Goal: Information Seeking & Learning: Understand process/instructions

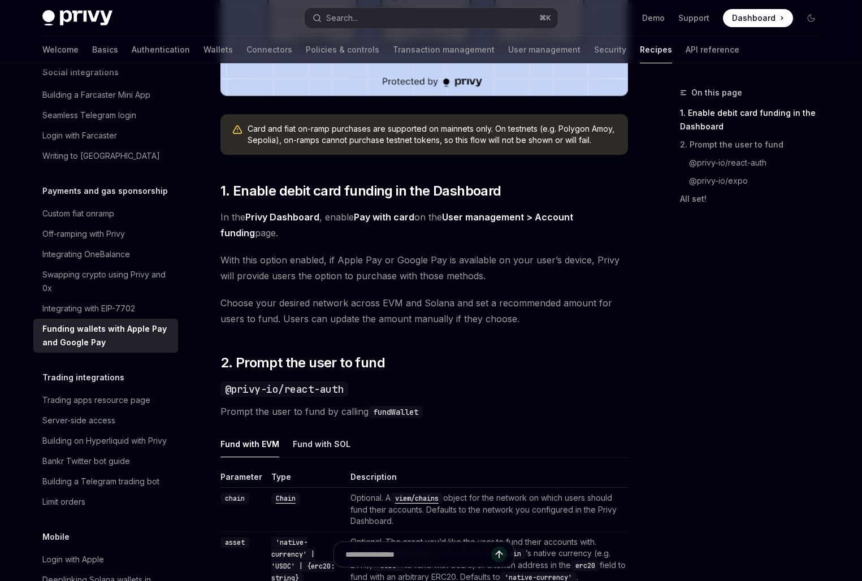
scroll to position [473, 0]
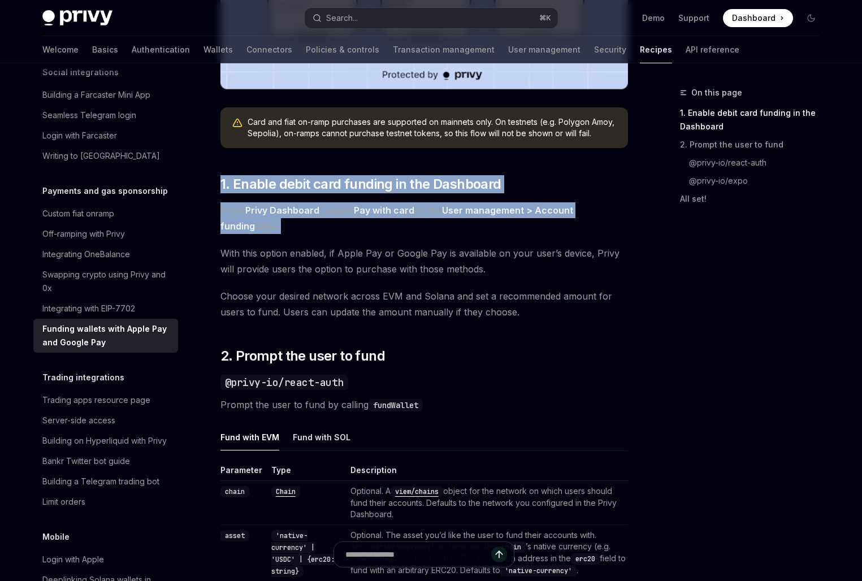
drag, startPoint x: 298, startPoint y: 174, endPoint x: 298, endPoint y: 282, distance: 108.6
click at [298, 279] on div "Privy makes it easy to allow your users to fund their embedded wallets with con…" at bounding box center [425, 525] width 408 height 1670
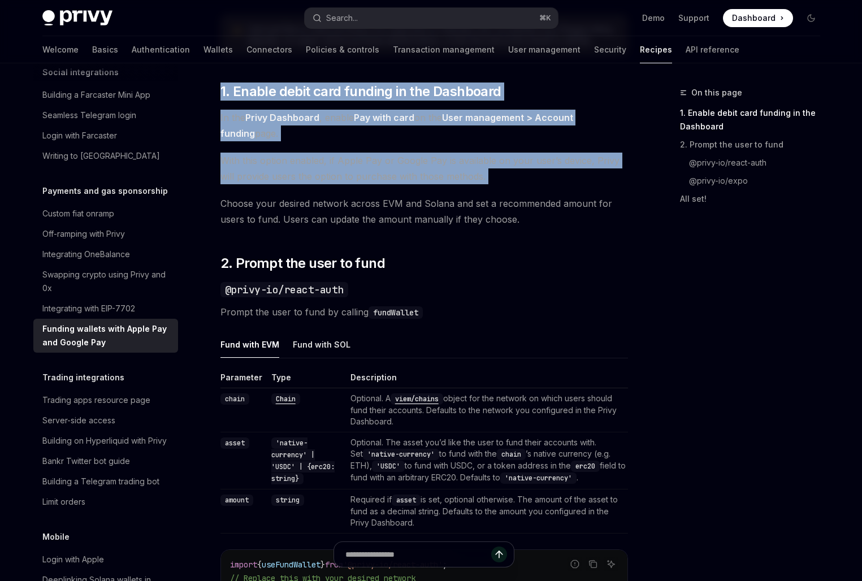
scroll to position [469, 0]
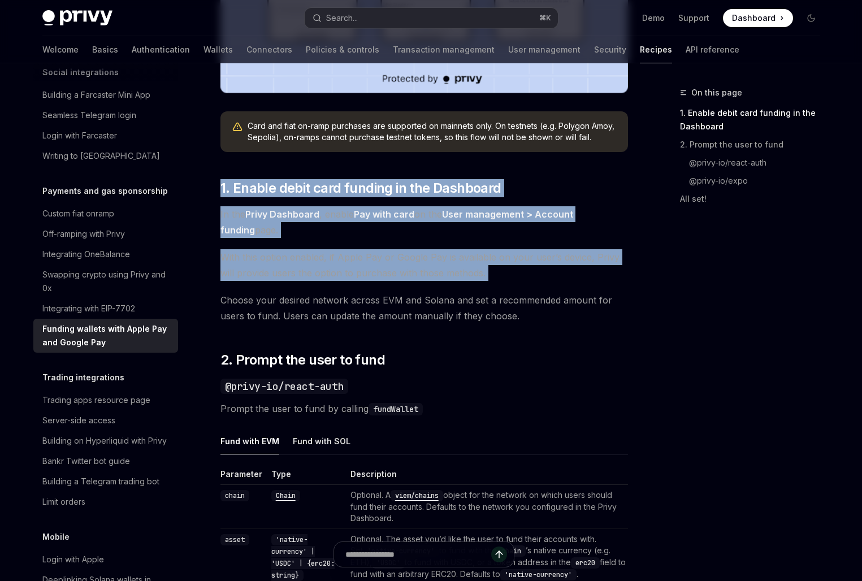
click at [296, 261] on span "With this option enabled, if Apple Pay or Google Pay is available on your user’…" at bounding box center [425, 265] width 408 height 32
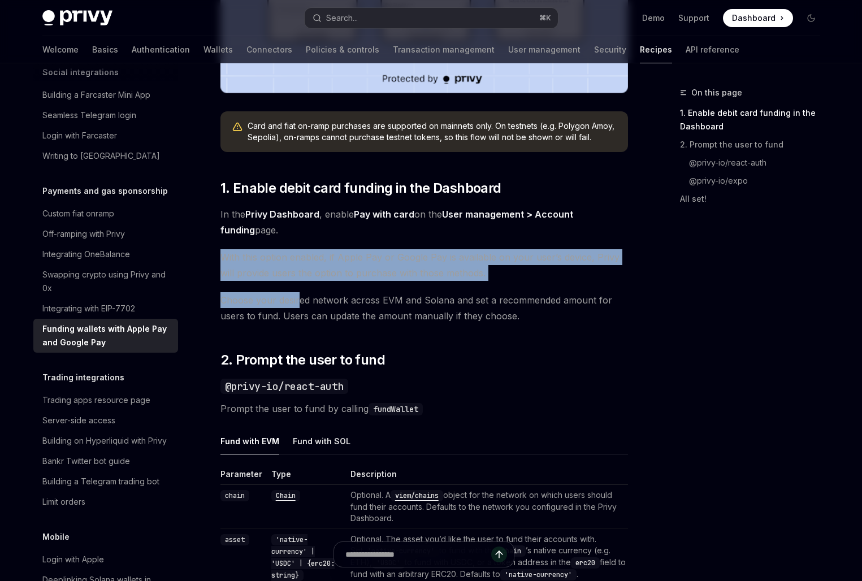
drag, startPoint x: 299, startPoint y: 240, endPoint x: 299, endPoint y: 322, distance: 82.0
click at [299, 321] on div "Privy makes it easy to allow your users to fund their embedded wallets with con…" at bounding box center [425, 529] width 408 height 1670
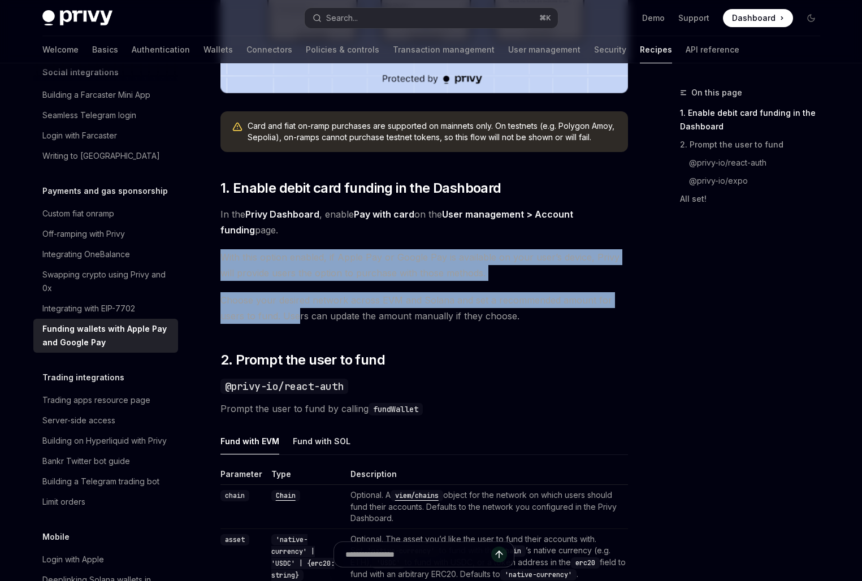
click at [299, 322] on span "Choose your desired network across EVM and Solana and set a recommended amount …" at bounding box center [425, 308] width 408 height 32
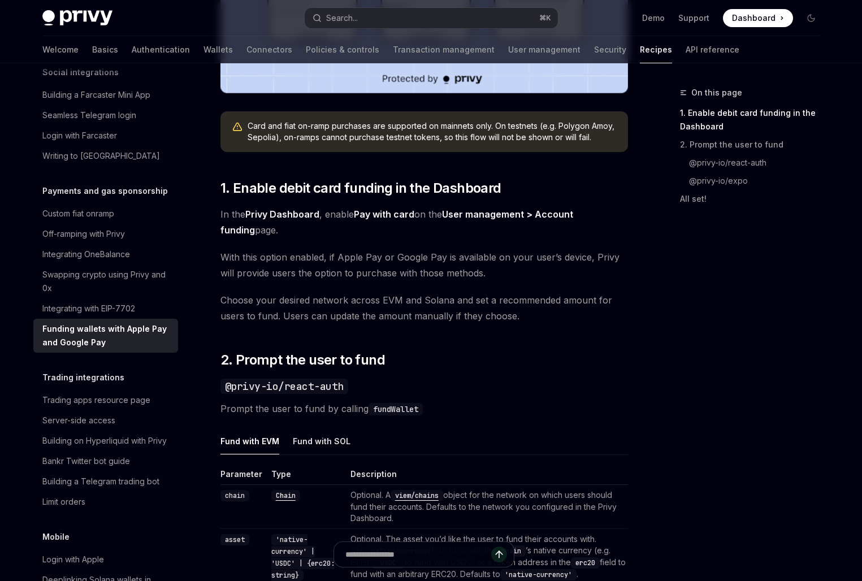
click at [299, 322] on span "Choose your desired network across EVM and Solana and set a recommended amount …" at bounding box center [425, 308] width 408 height 32
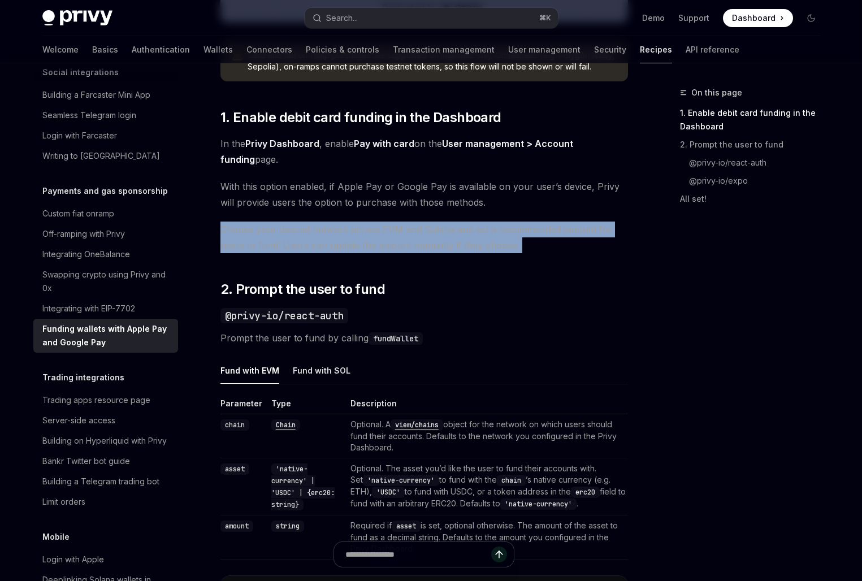
scroll to position [580, 0]
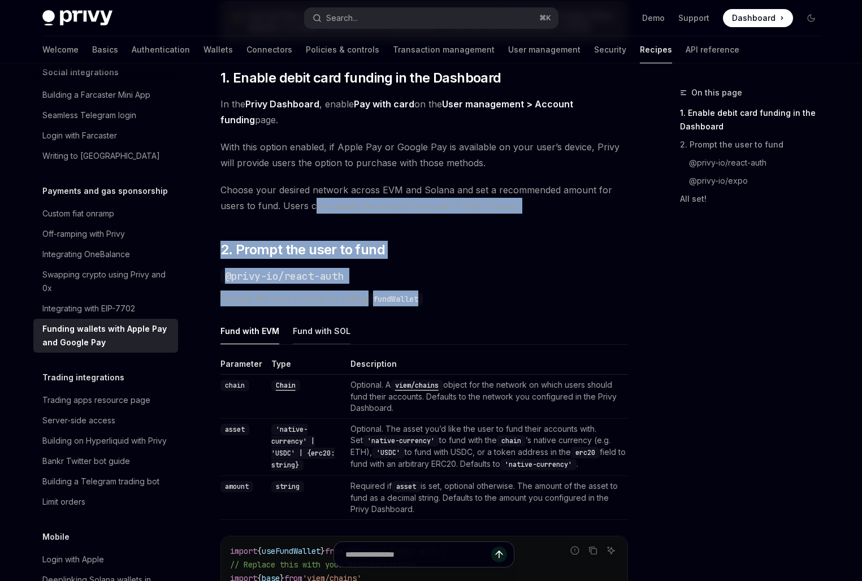
drag, startPoint x: 313, startPoint y: 203, endPoint x: 316, endPoint y: 321, distance: 117.7
click at [316, 317] on div "Privy makes it easy to allow your users to fund their embedded wallets with con…" at bounding box center [425, 418] width 408 height 1670
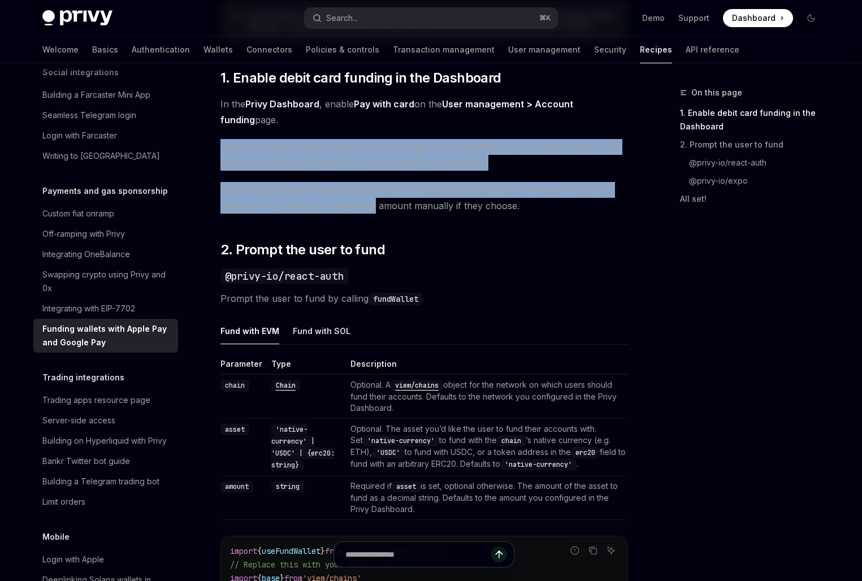
drag, startPoint x: 372, startPoint y: 132, endPoint x: 372, endPoint y: 211, distance: 78.6
click at [372, 211] on div "Privy makes it easy to allow your users to fund their embedded wallets with con…" at bounding box center [425, 418] width 408 height 1670
click at [372, 211] on span "Choose your desired network across EVM and Solana and set a recommended amount …" at bounding box center [425, 198] width 408 height 32
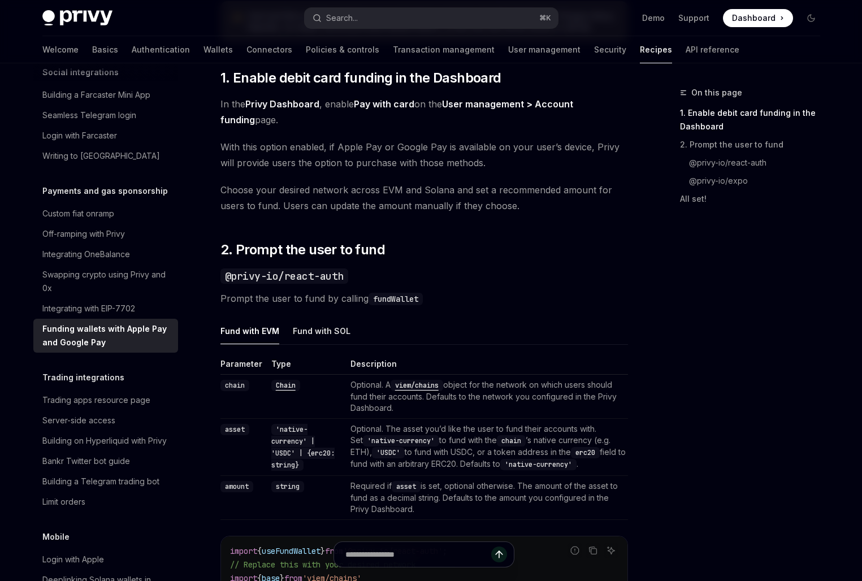
click at [372, 211] on span "Choose your desired network across EVM and Solana and set a recommended amount …" at bounding box center [425, 198] width 408 height 32
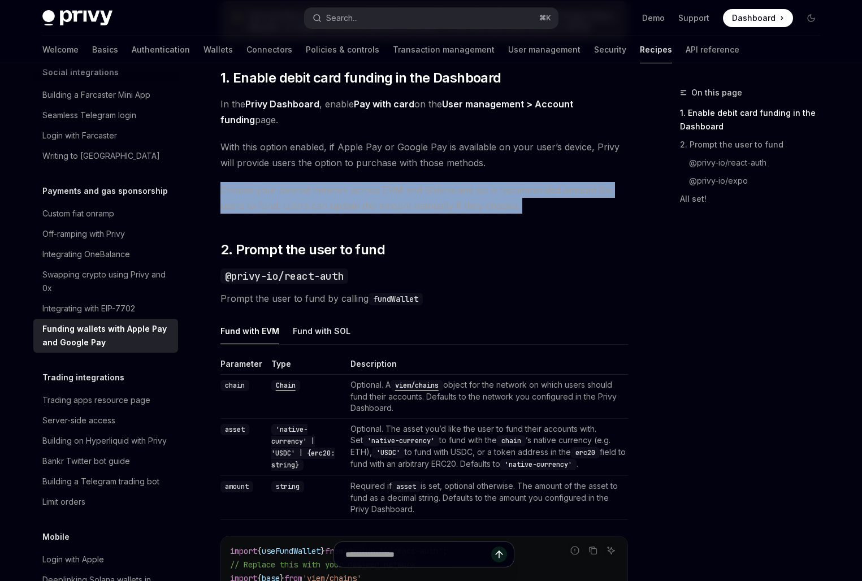
click at [372, 211] on span "Choose your desired network across EVM and Solana and set a recommended amount …" at bounding box center [425, 198] width 408 height 32
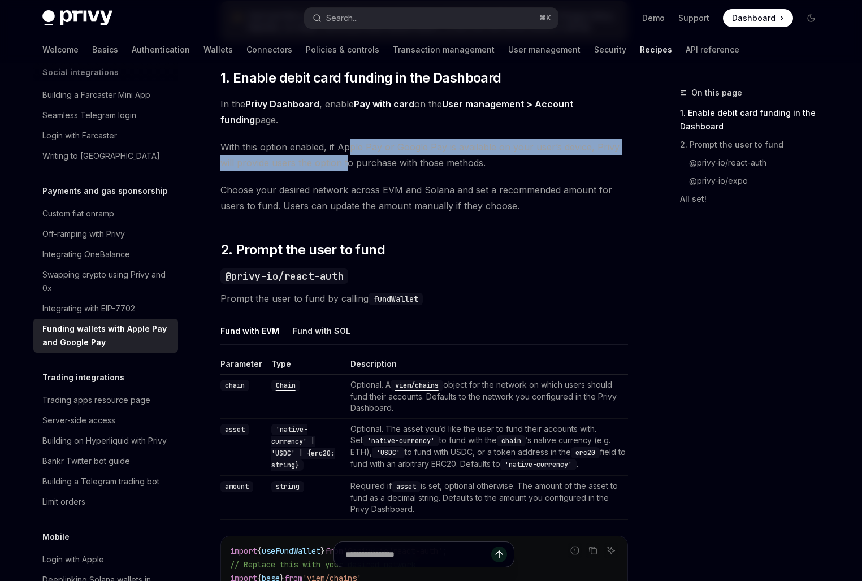
drag, startPoint x: 348, startPoint y: 152, endPoint x: 348, endPoint y: 159, distance: 7.9
click at [348, 159] on span "With this option enabled, if Apple Pay or Google Pay is available on your user’…" at bounding box center [425, 155] width 408 height 32
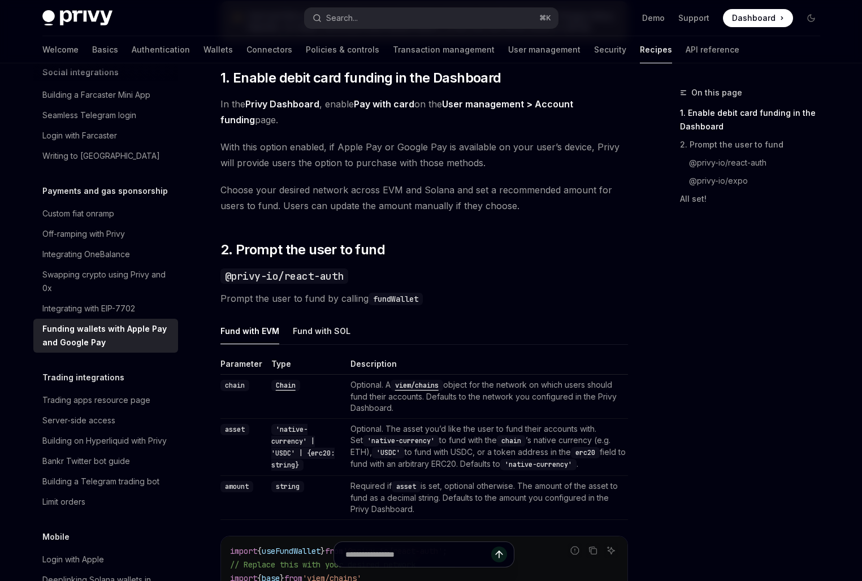
click at [348, 159] on span "With this option enabled, if Apple Pay or Google Pay is available on your user’…" at bounding box center [425, 155] width 408 height 32
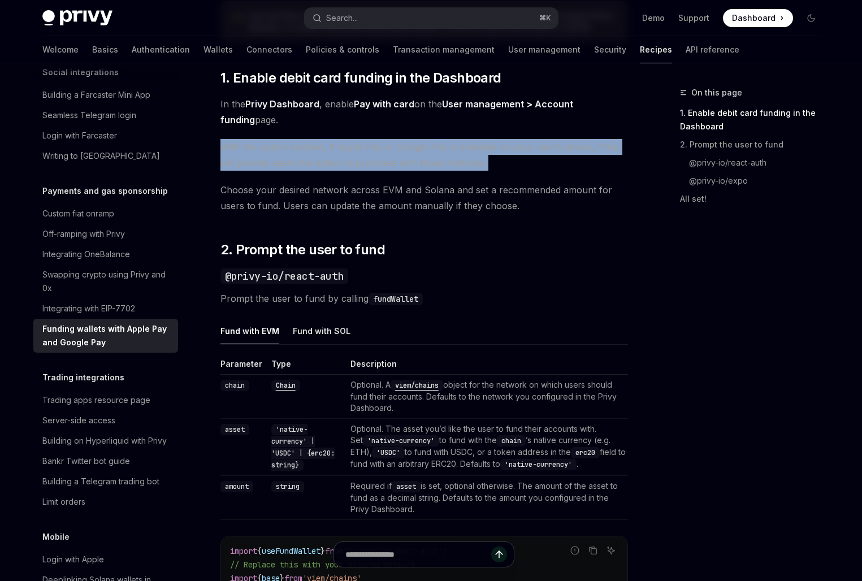
click at [348, 159] on span "With this option enabled, if Apple Pay or Google Pay is available on your user’…" at bounding box center [425, 155] width 408 height 32
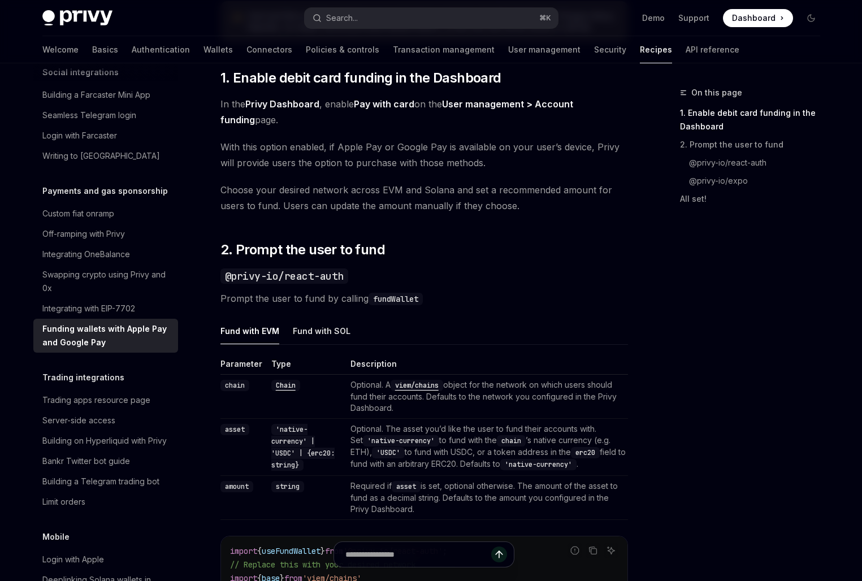
click at [693, 286] on div "On this page 1. Enable debit card funding in the Dashboard 2. Prompt the user t…" at bounding box center [744, 333] width 172 height 495
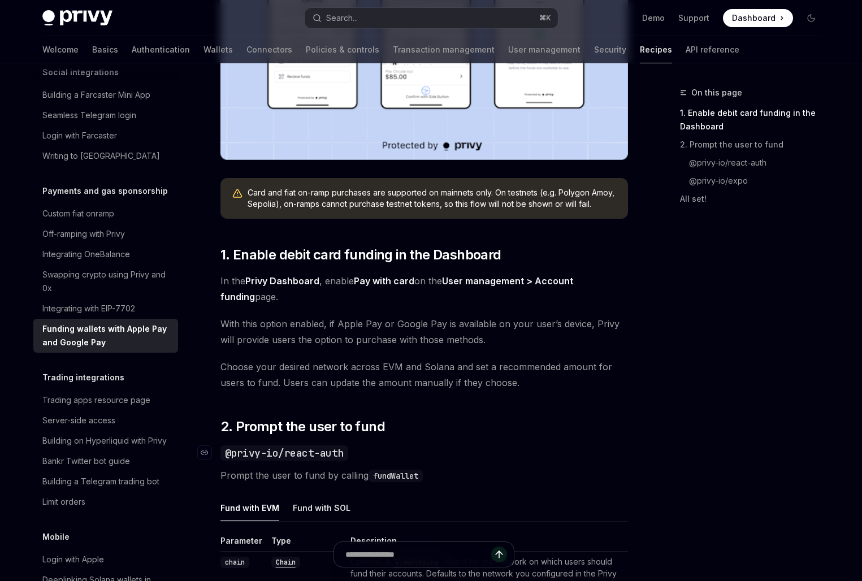
scroll to position [370, 0]
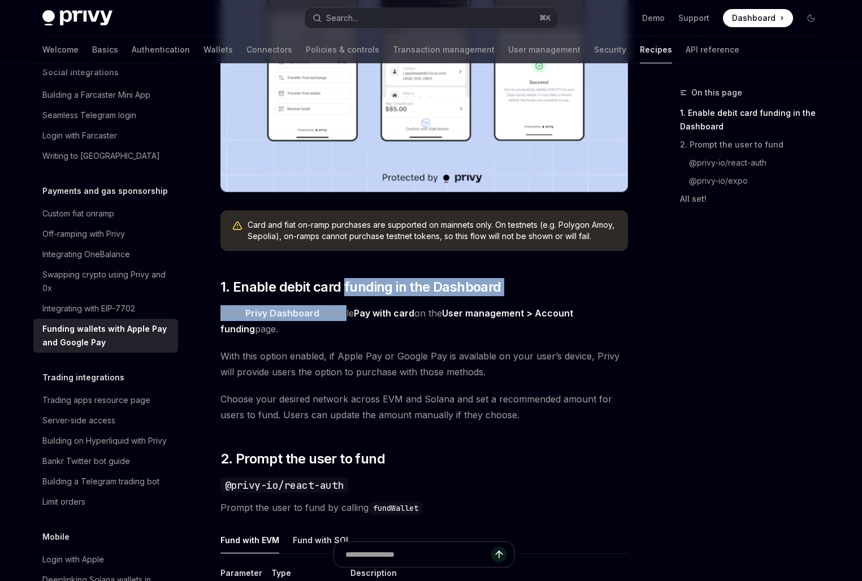
drag, startPoint x: 346, startPoint y: 285, endPoint x: 345, endPoint y: 325, distance: 40.2
click at [345, 325] on span "In the Privy Dashboard , enable Pay with card on the User management > Account …" at bounding box center [425, 321] width 408 height 32
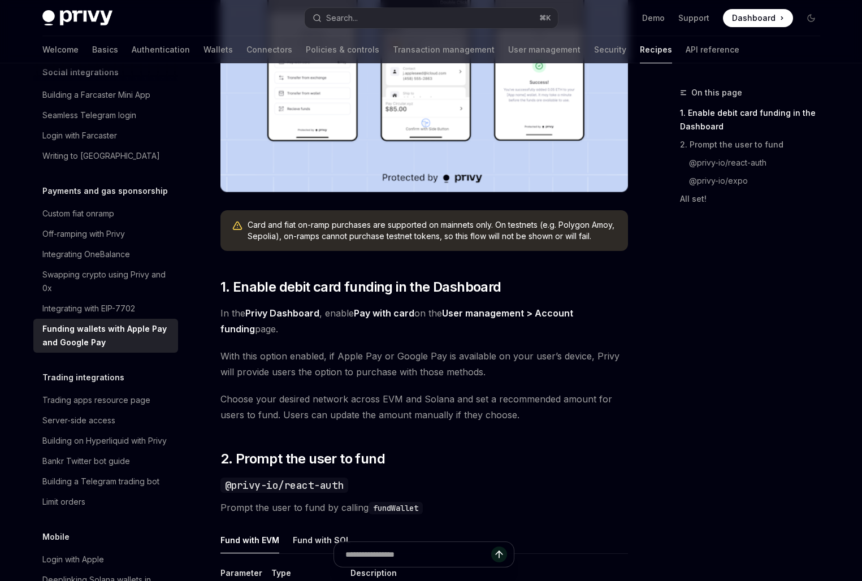
click at [345, 325] on span "In the Privy Dashboard , enable Pay with card on the User management > Account …" at bounding box center [425, 321] width 408 height 32
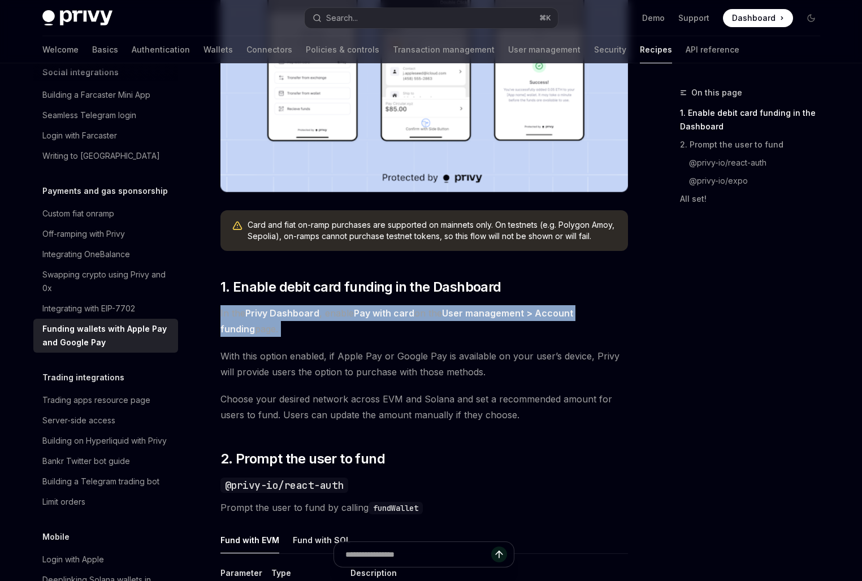
click at [345, 325] on span "In the Privy Dashboard , enable Pay with card on the User management > Account …" at bounding box center [425, 321] width 408 height 32
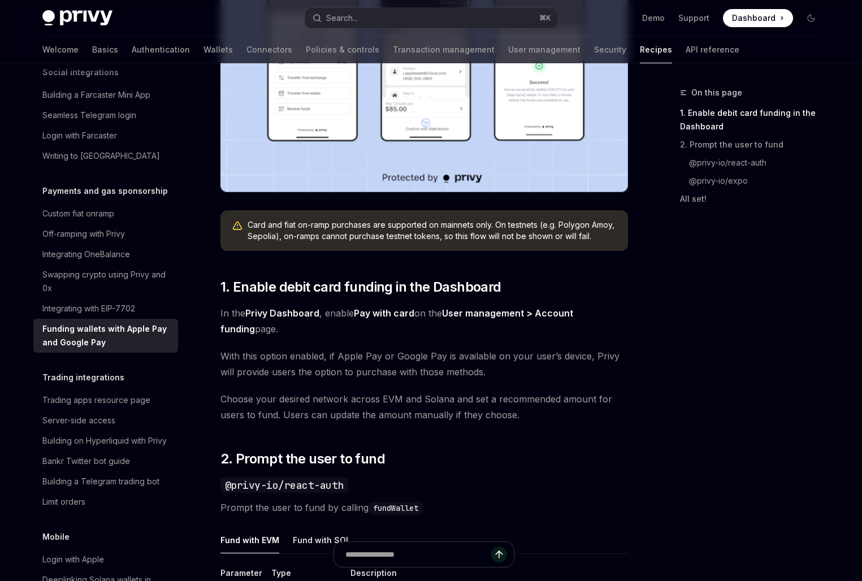
click at [371, 316] on strong "Pay with card" at bounding box center [384, 313] width 61 height 11
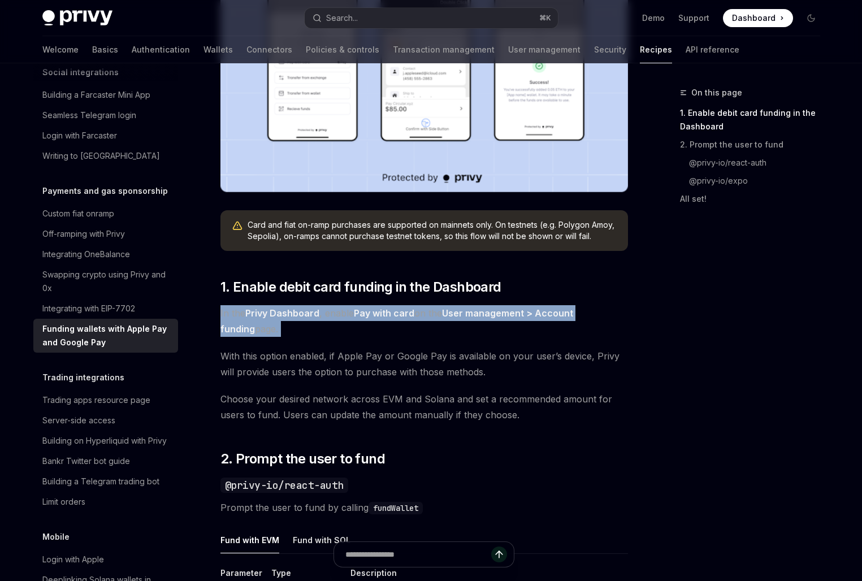
drag, startPoint x: 383, startPoint y: 299, endPoint x: 383, endPoint y: 355, distance: 55.4
click at [383, 355] on span "With this option enabled, if Apple Pay or Google Pay is available on your user’…" at bounding box center [425, 364] width 408 height 32
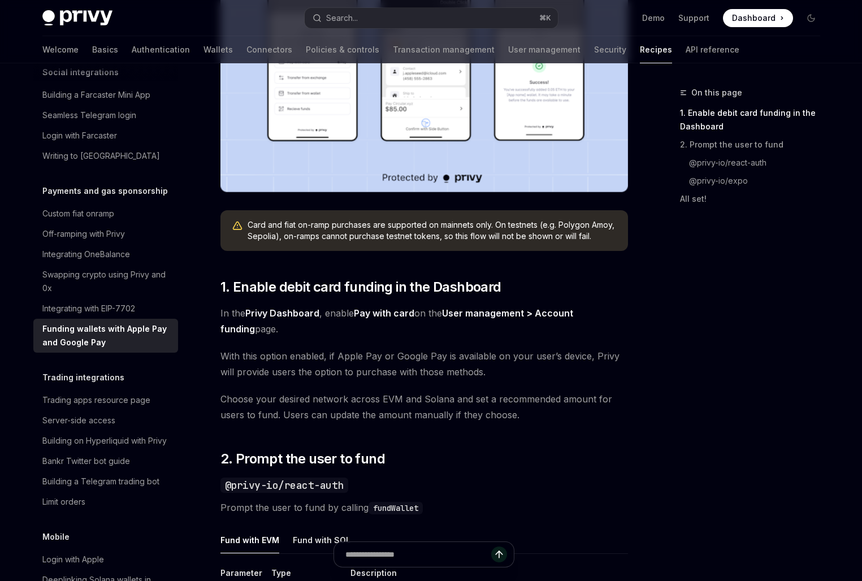
click at [759, 15] on span "Dashboard" at bounding box center [754, 17] width 44 height 11
type textarea "*"
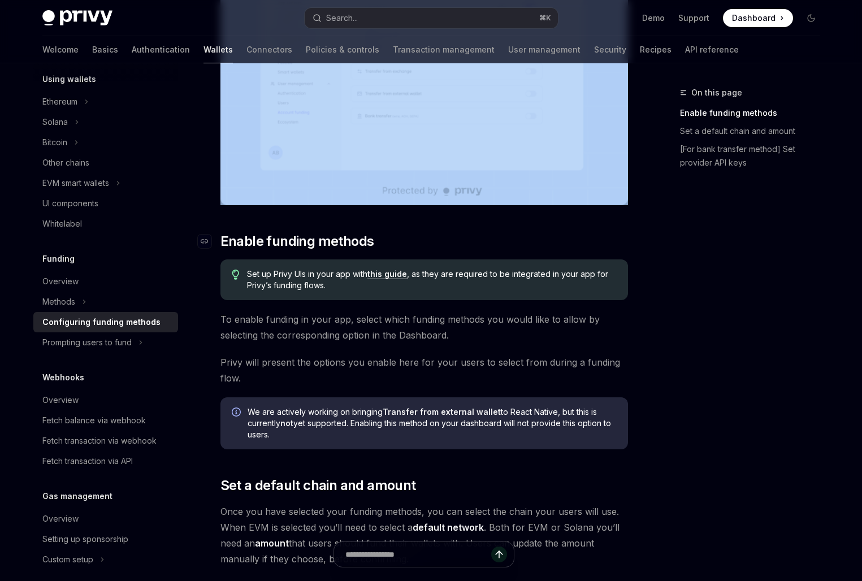
scroll to position [362, 0]
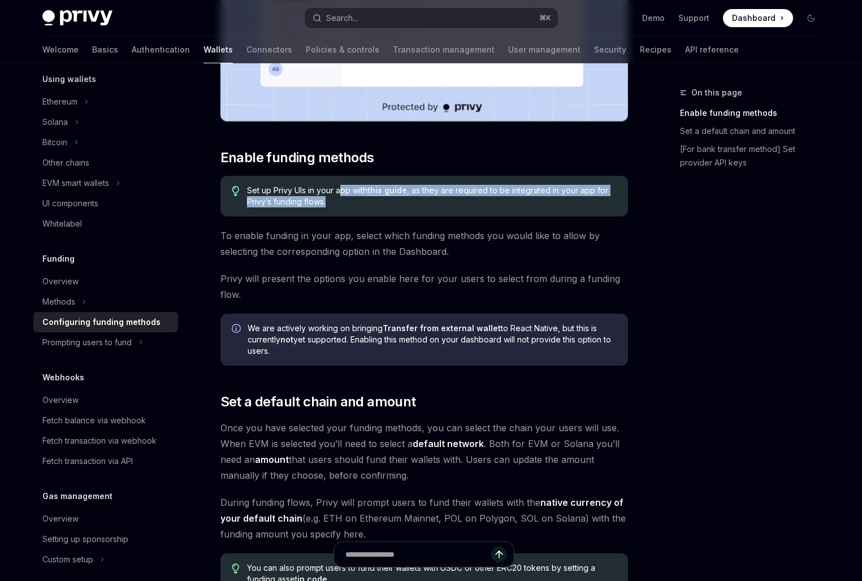
drag, startPoint x: 342, startPoint y: 186, endPoint x: 342, endPoint y: 204, distance: 17.5
click at [342, 202] on span "Set up Privy UIs in your app with this guide , as they are required to be integ…" at bounding box center [431, 196] width 369 height 23
click at [342, 204] on span "Set up Privy UIs in your app with this guide , as they are required to be integ…" at bounding box center [431, 196] width 369 height 23
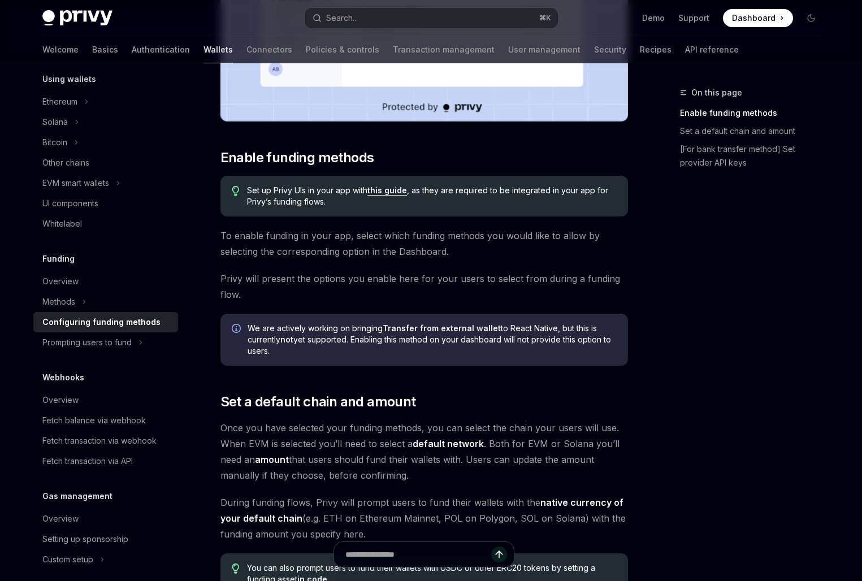
click at [342, 204] on span "Set up Privy UIs in your app with this guide , as they are required to be integ…" at bounding box center [431, 196] width 369 height 23
click at [344, 201] on span "Set up Privy UIs in your app with this guide , as they are required to be integ…" at bounding box center [431, 196] width 369 height 23
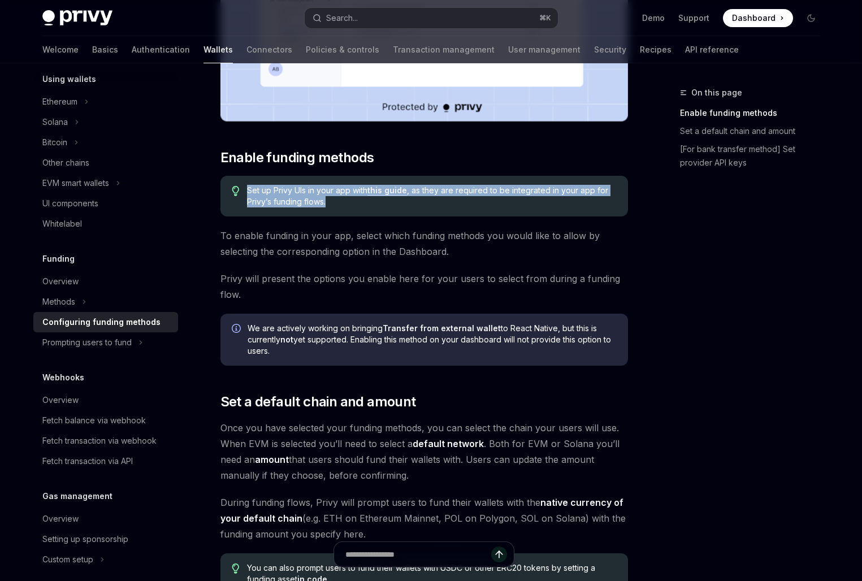
drag, startPoint x: 344, startPoint y: 169, endPoint x: 344, endPoint y: 209, distance: 39.6
click at [344, 209] on div "To enable various funding flows for your users, visit the and select your app f…" at bounding box center [425, 407] width 408 height 1252
click at [344, 209] on div "Set up Privy UIs in your app with this guide , as they are required to be integ…" at bounding box center [425, 196] width 408 height 41
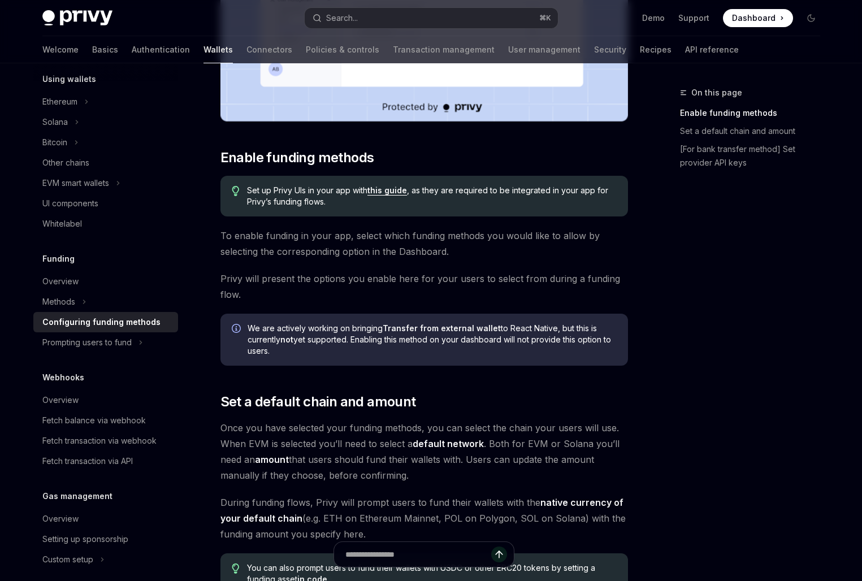
click at [344, 209] on div "Set up Privy UIs in your app with this guide , as they are required to be integ…" at bounding box center [425, 196] width 408 height 41
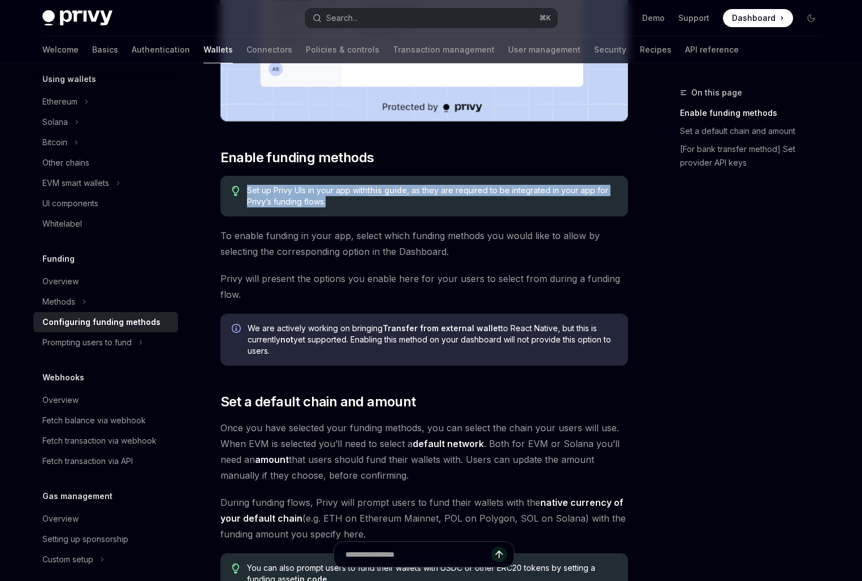
drag, startPoint x: 329, startPoint y: 171, endPoint x: 348, endPoint y: 207, distance: 41.0
click at [348, 207] on div "To enable various funding flows for your users, visit the and select your app f…" at bounding box center [425, 407] width 408 height 1252
click at [348, 207] on span "Set up Privy UIs in your app with this guide , as they are required to be integ…" at bounding box center [431, 196] width 369 height 23
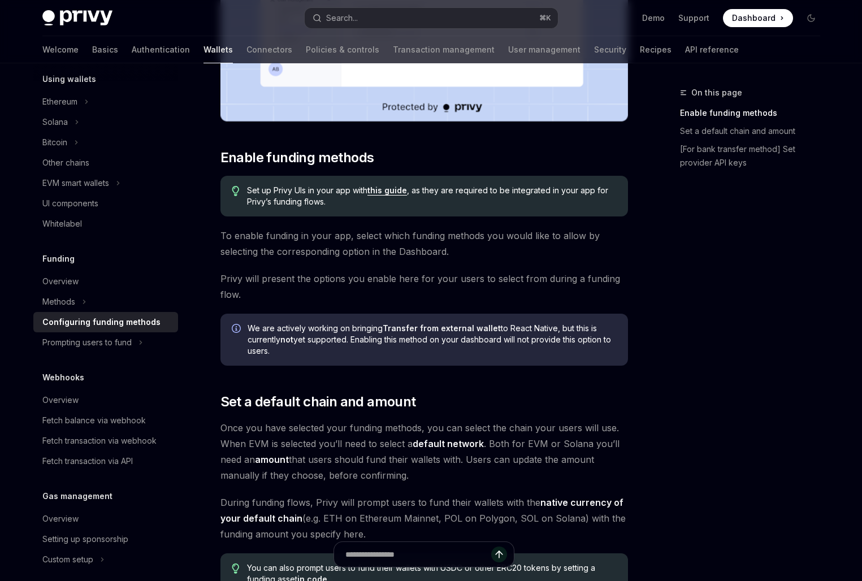
click at [348, 207] on span "Set up Privy UIs in your app with this guide , as they are required to be integ…" at bounding box center [431, 196] width 369 height 23
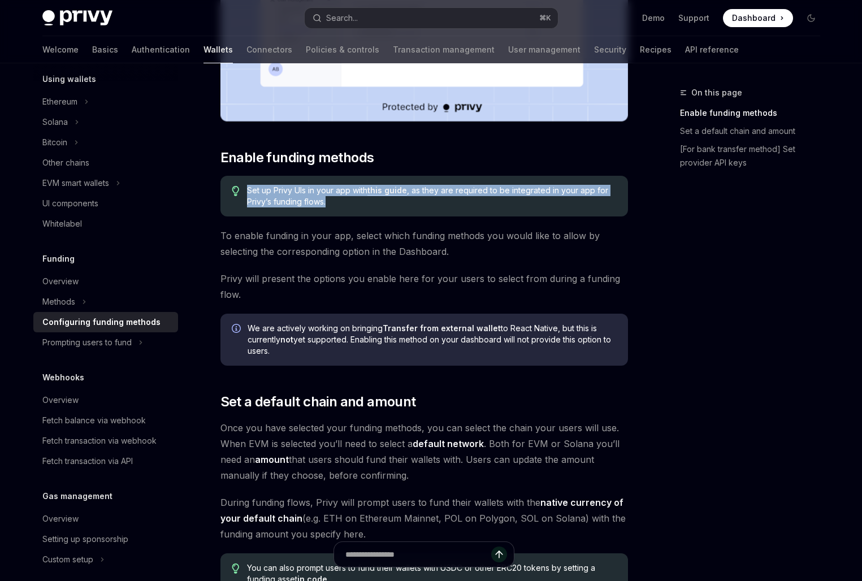
drag, startPoint x: 331, startPoint y: 179, endPoint x: 366, endPoint y: 219, distance: 52.9
click at [366, 219] on div "To enable various funding flows for your users, visit the and select your app f…" at bounding box center [425, 407] width 408 height 1252
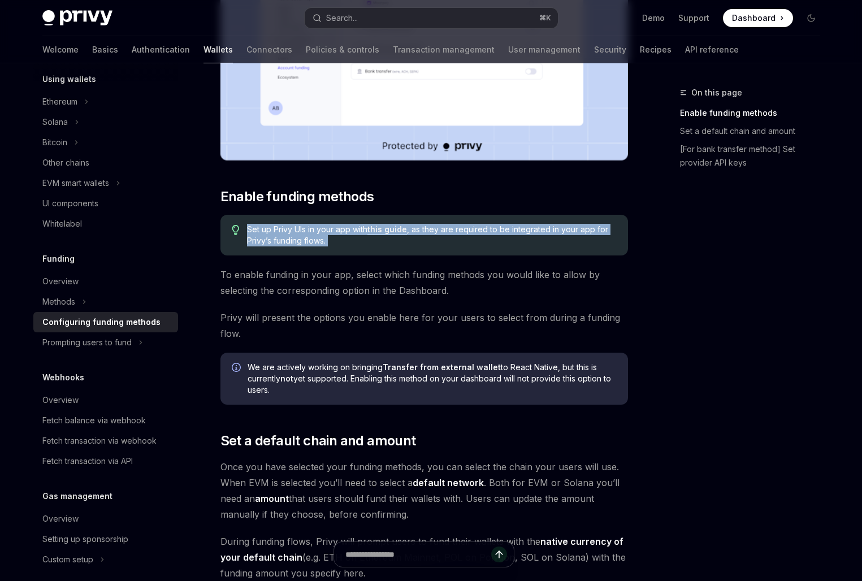
scroll to position [343, 0]
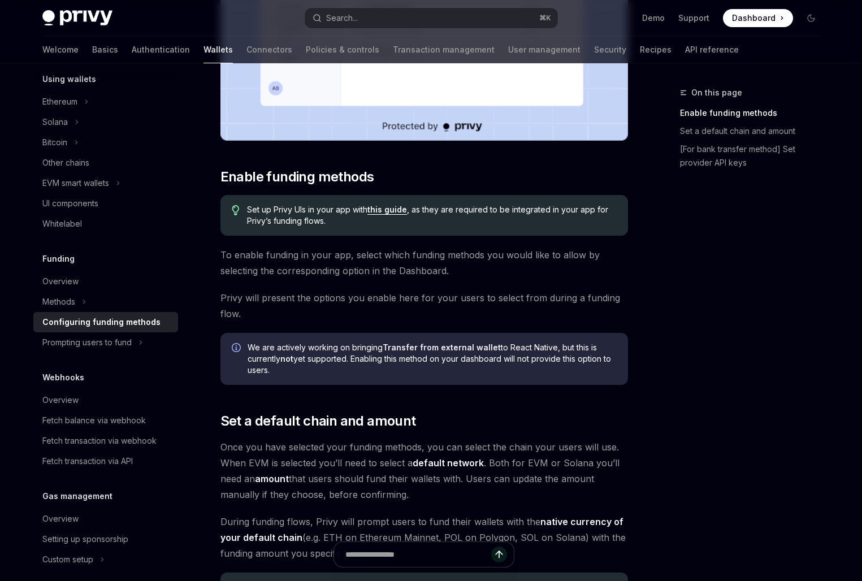
click at [397, 216] on span "Set up Privy UIs in your app with this guide , as they are required to be integ…" at bounding box center [431, 215] width 369 height 23
click at [397, 213] on link "this guide" at bounding box center [388, 210] width 40 height 10
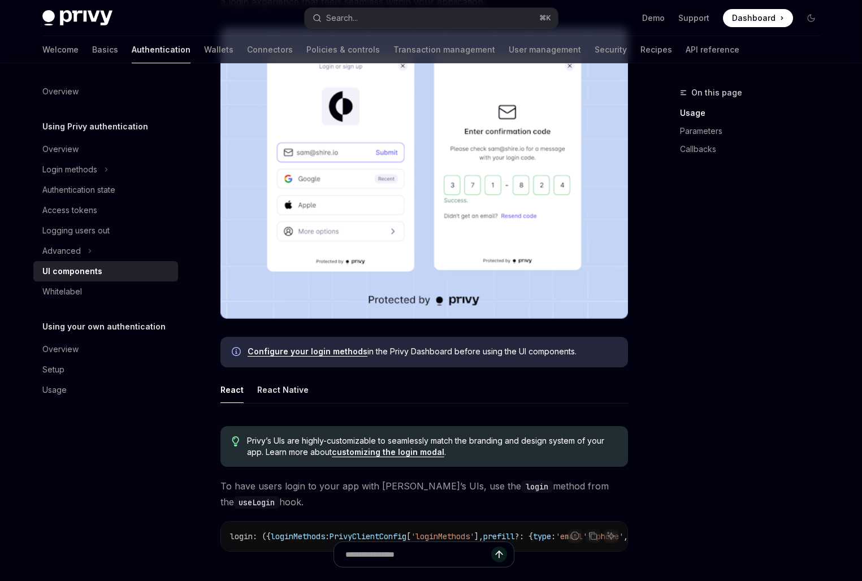
type textarea "*"
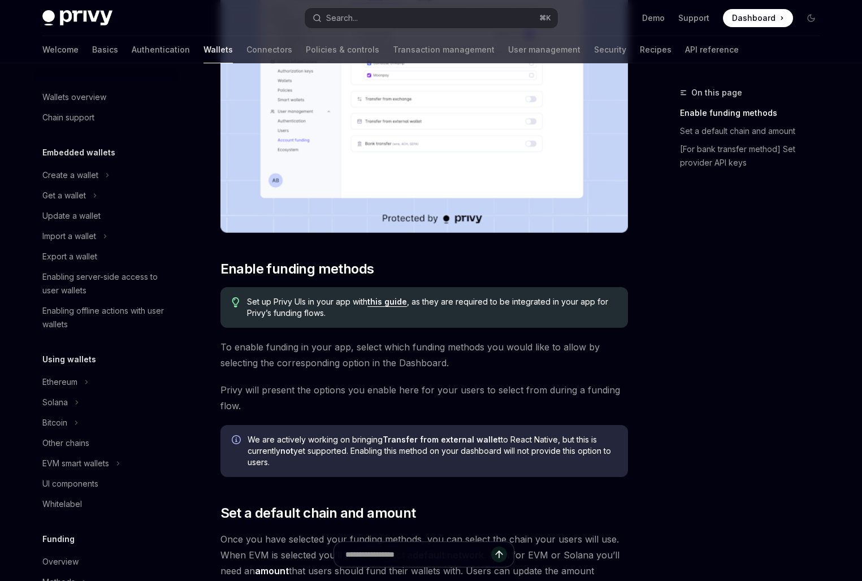
scroll to position [280, 0]
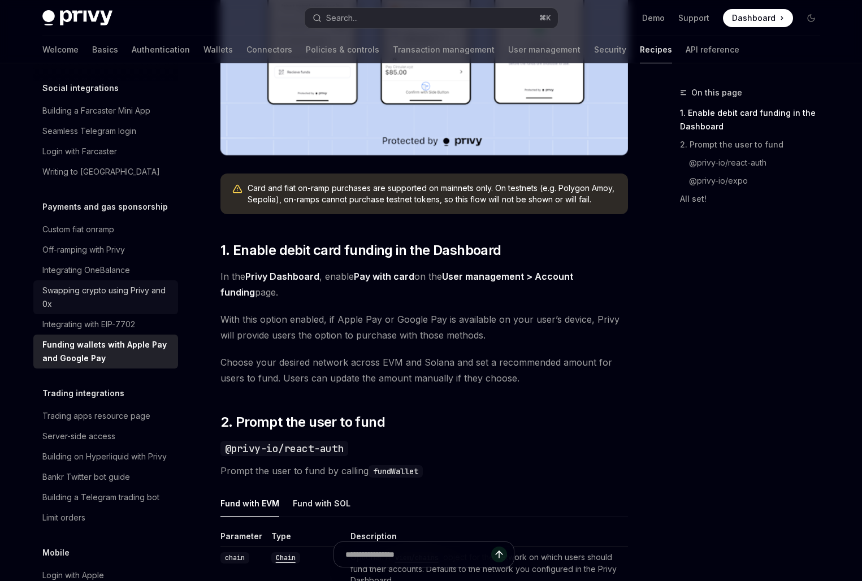
scroll to position [873, 0]
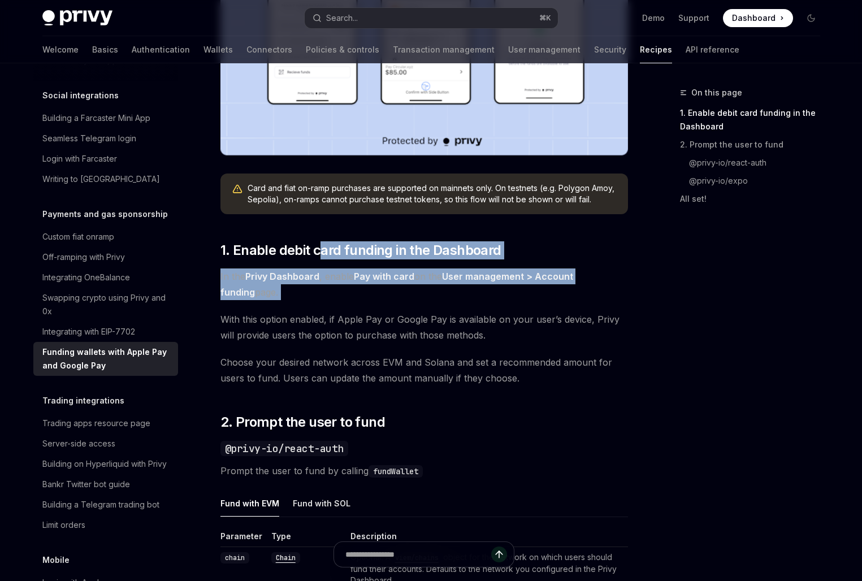
drag, startPoint x: 323, startPoint y: 259, endPoint x: 322, endPoint y: 306, distance: 47.5
click at [323, 306] on div "Privy makes it easy to allow your users to fund their embedded wallets with con…" at bounding box center [425, 591] width 408 height 1670
click at [322, 306] on div "Privy makes it easy to allow your users to fund their embedded wallets with con…" at bounding box center [425, 591] width 408 height 1670
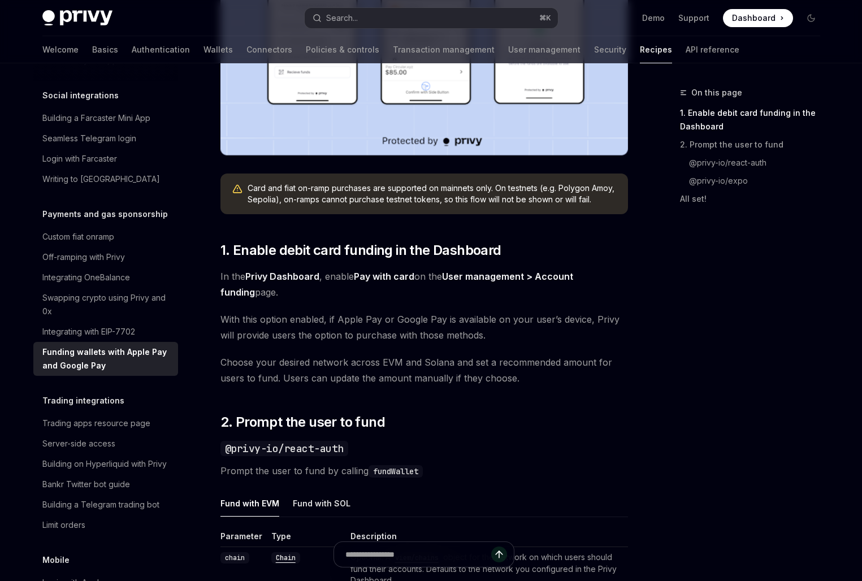
click at [322, 306] on div "Privy makes it easy to allow your users to fund their embedded wallets with con…" at bounding box center [425, 591] width 408 height 1670
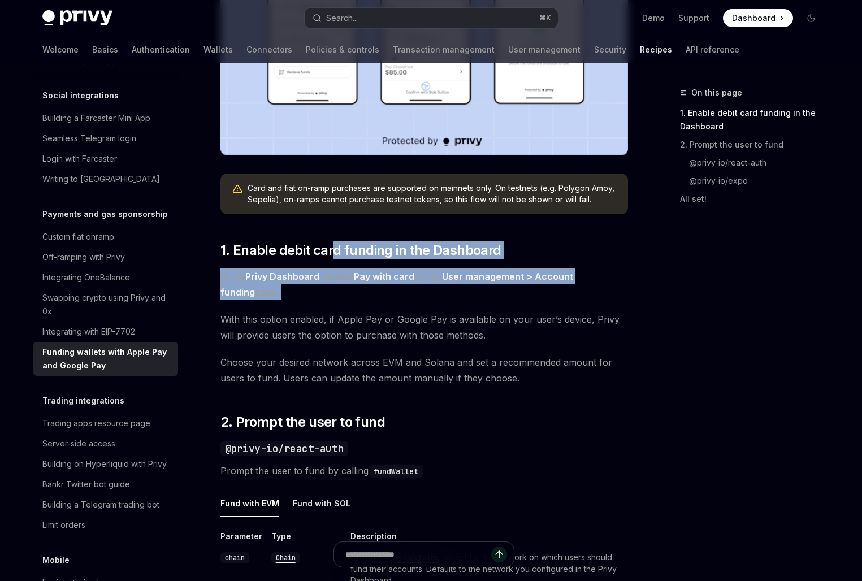
drag, startPoint x: 332, startPoint y: 280, endPoint x: 332, endPoint y: 322, distance: 41.8
click at [332, 321] on div "Privy makes it easy to allow your users to fund their embedded wallets with con…" at bounding box center [425, 591] width 408 height 1670
click at [332, 322] on span "With this option enabled, if Apple Pay or Google Pay is available on your user’…" at bounding box center [425, 328] width 408 height 32
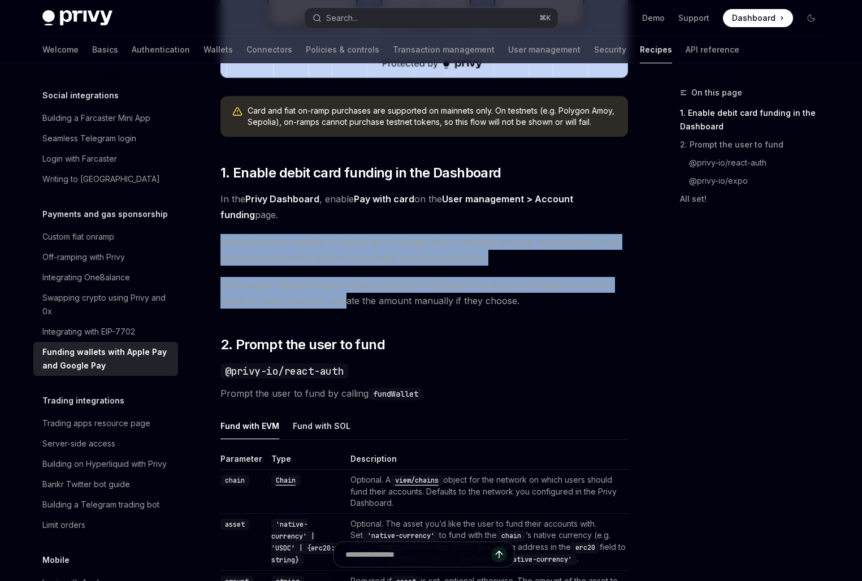
drag, startPoint x: 336, startPoint y: 230, endPoint x: 351, endPoint y: 324, distance: 95.6
click at [351, 321] on div "Privy makes it easy to allow your users to fund their embedded wallets with con…" at bounding box center [425, 513] width 408 height 1670
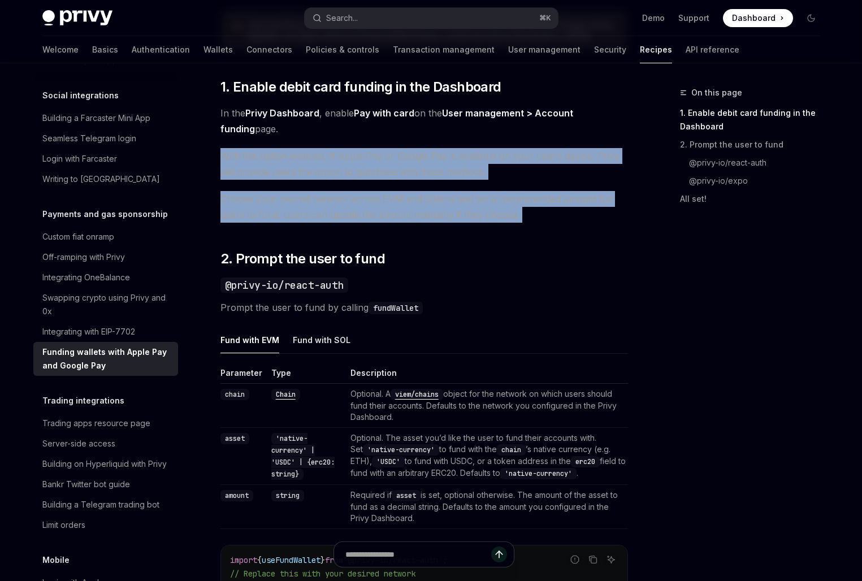
scroll to position [586, 0]
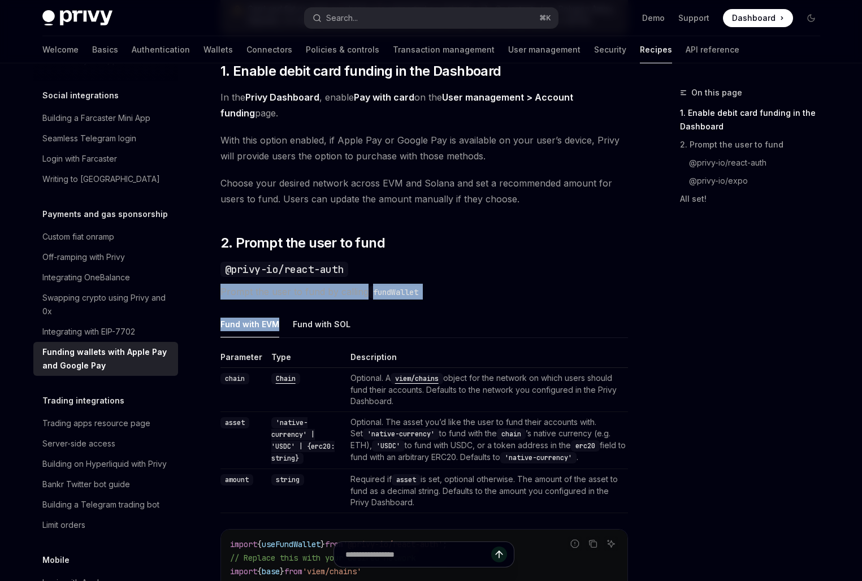
drag, startPoint x: 351, startPoint y: 272, endPoint x: 374, endPoint y: 309, distance: 43.9
click at [374, 309] on div "Privy makes it easy to allow your users to fund their embedded wallets with con…" at bounding box center [425, 411] width 408 height 1670
click at [374, 310] on div "Privy makes it easy to allow your users to fund their embedded wallets with con…" at bounding box center [425, 411] width 408 height 1670
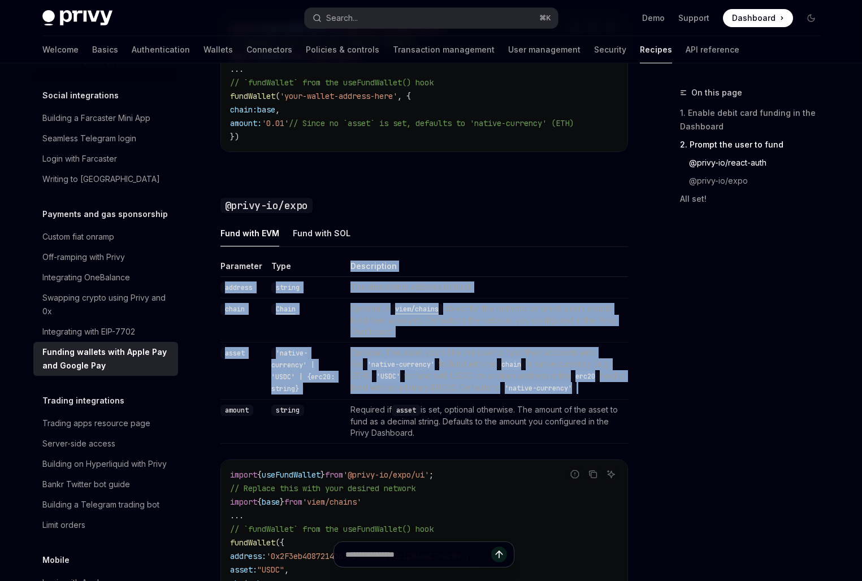
drag, startPoint x: 356, startPoint y: 300, endPoint x: 356, endPoint y: 416, distance: 115.9
click at [356, 411] on div "Fund with EVM Fund with SOL Parameter Type Description address string The desti…" at bounding box center [425, 432] width 408 height 424
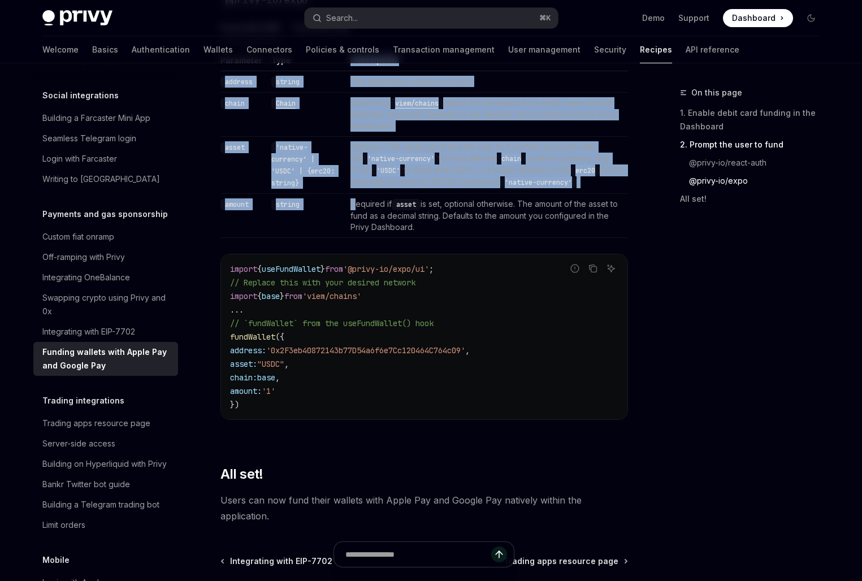
scroll to position [1437, 0]
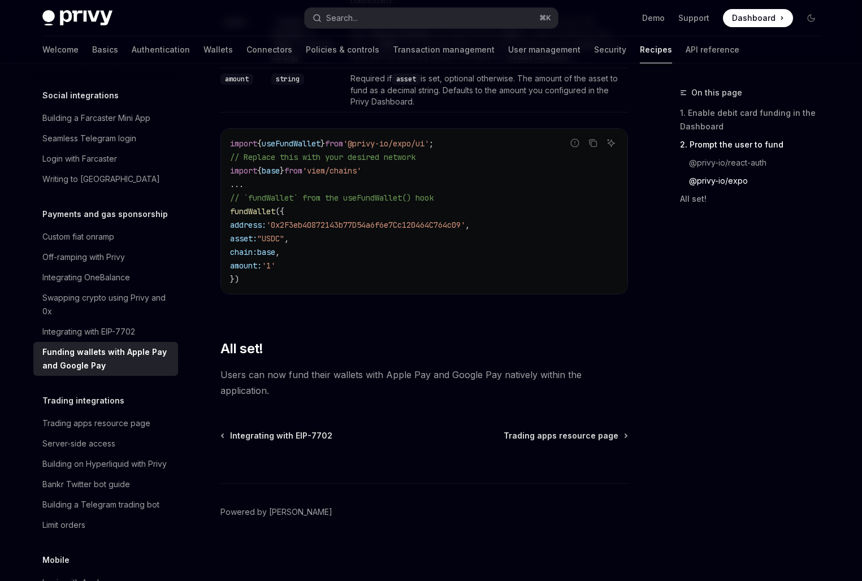
drag, startPoint x: 377, startPoint y: 375, endPoint x: 377, endPoint y: 386, distance: 10.7
click at [377, 386] on span "Users can now fund their wallets with Apple Pay and Google Pay natively within …" at bounding box center [425, 383] width 408 height 32
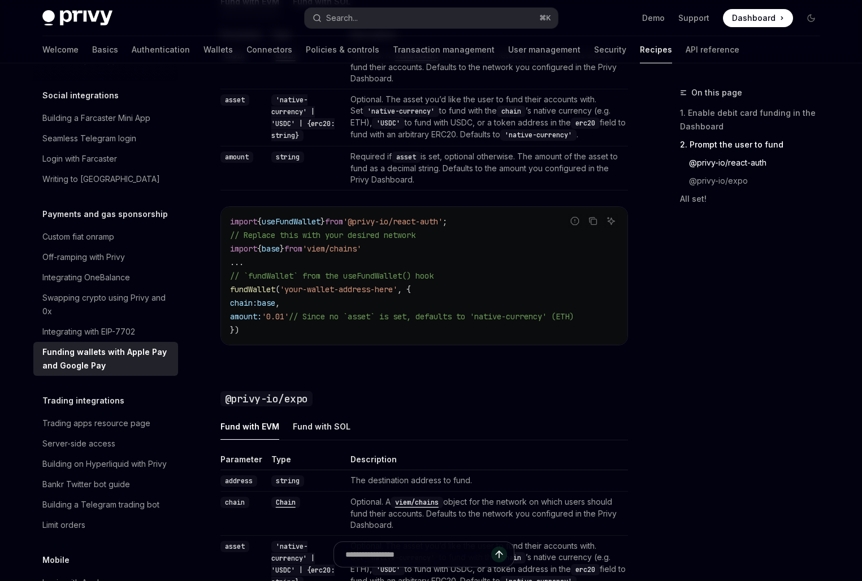
scroll to position [885, 0]
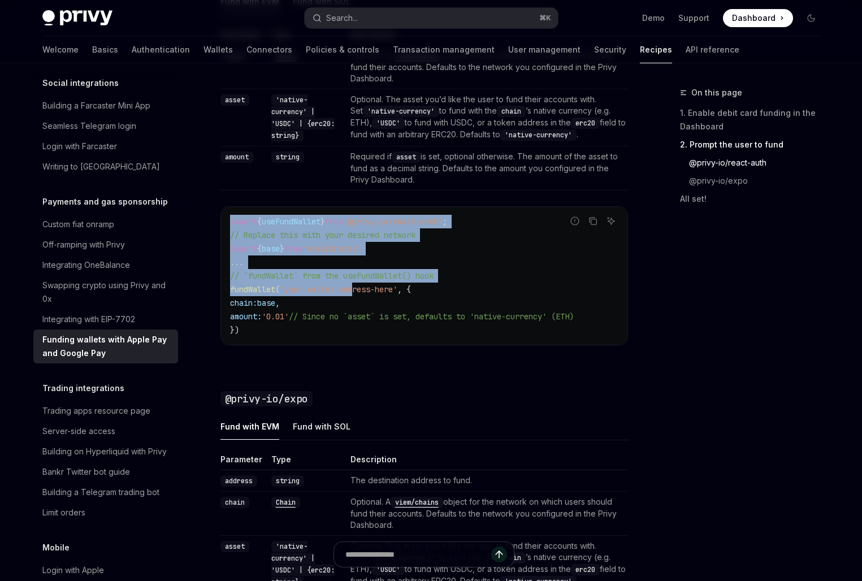
drag, startPoint x: 359, startPoint y: 195, endPoint x: 359, endPoint y: 304, distance: 109.7
click at [359, 304] on div "Parameter Type Description chain Chain Optional. A viem/chains object for the n…" at bounding box center [425, 196] width 408 height 335
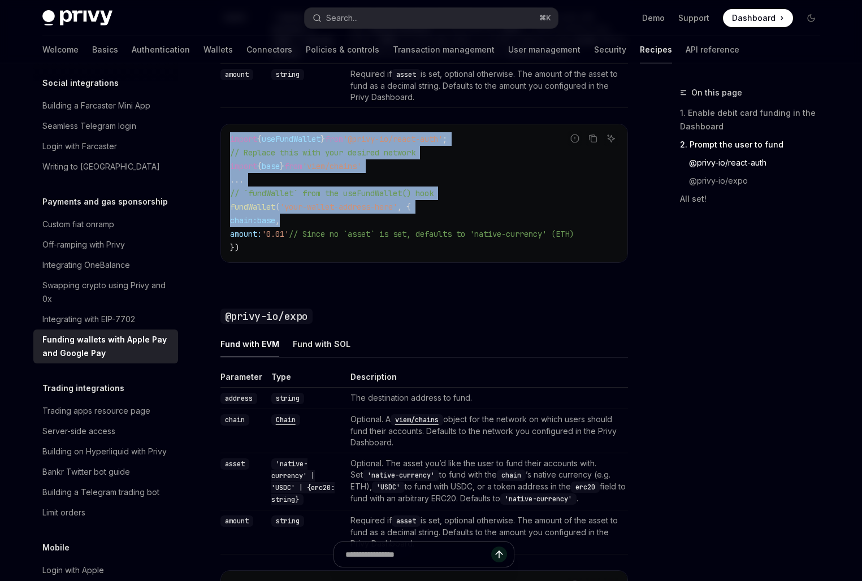
scroll to position [1141, 0]
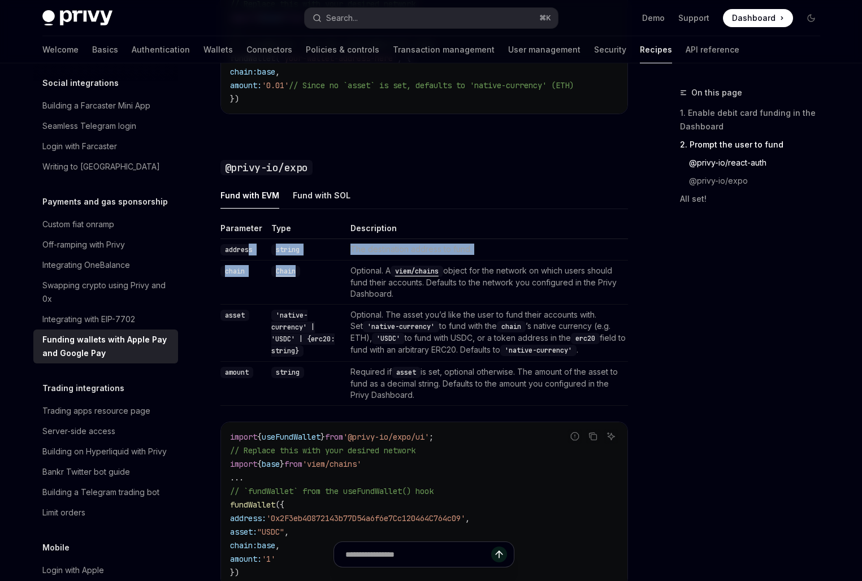
drag, startPoint x: 252, startPoint y: 256, endPoint x: 324, endPoint y: 311, distance: 90.7
click at [324, 311] on tbody "address string The destination address to fund. chain Chain Optional. A viem/ch…" at bounding box center [425, 322] width 408 height 167
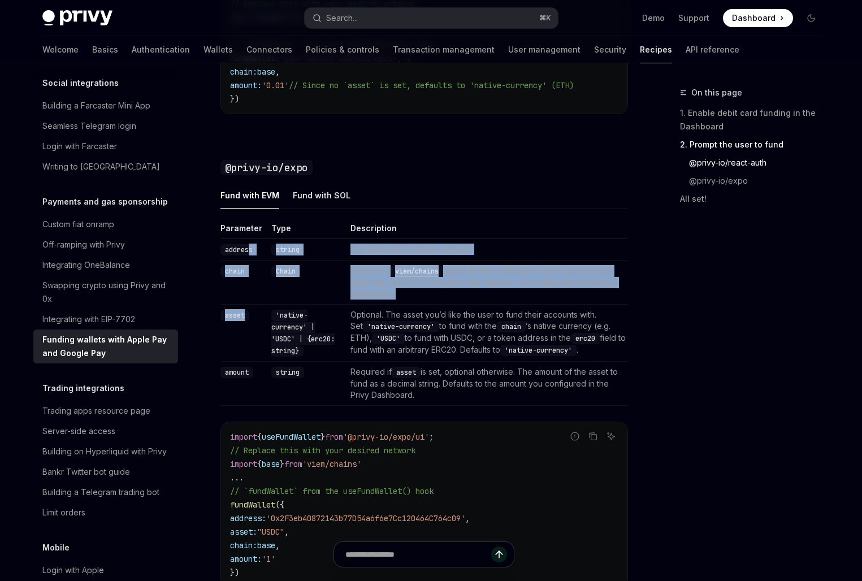
click at [324, 311] on td "'native-currency' | 'USDC' | {erc20: string}" at bounding box center [306, 333] width 79 height 57
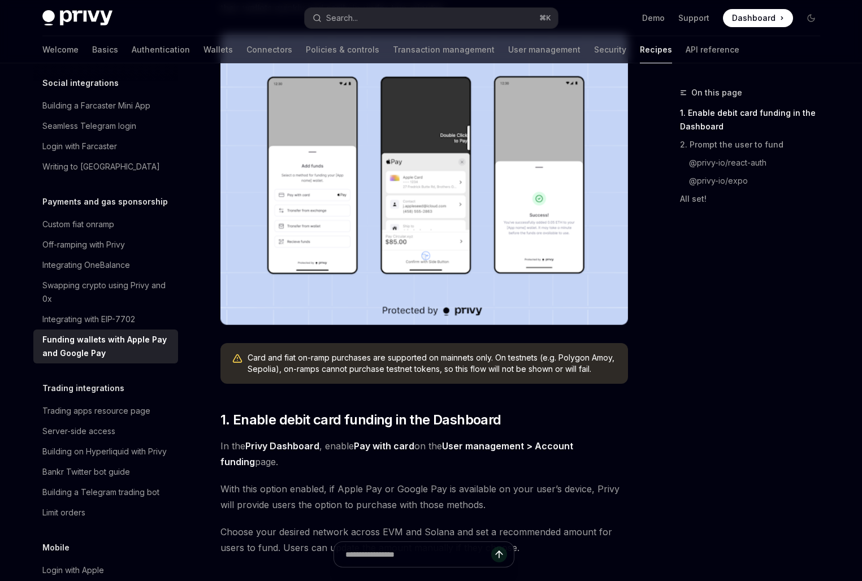
scroll to position [0, 0]
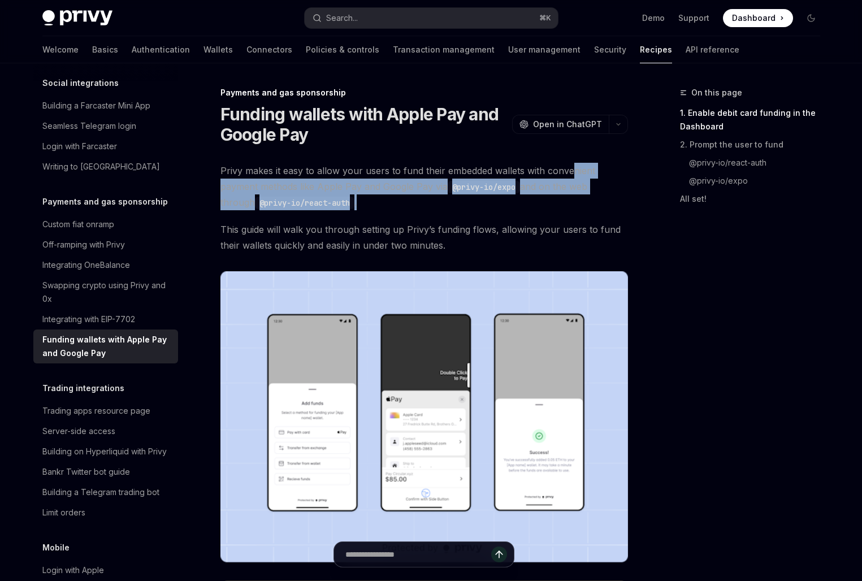
drag, startPoint x: 570, startPoint y: 170, endPoint x: 570, endPoint y: 202, distance: 32.2
click at [570, 202] on span "Privy makes it easy to allow your users to fund their embedded wallets with con…" at bounding box center [425, 186] width 408 height 47
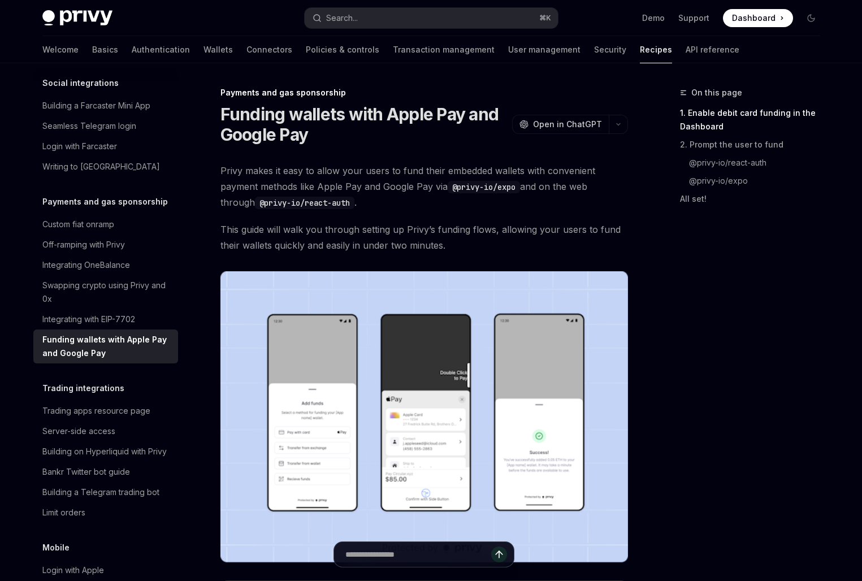
click at [570, 202] on span "Privy makes it easy to allow your users to fund their embedded wallets with con…" at bounding box center [425, 186] width 408 height 47
click at [507, 189] on code "@privy-io/expo" at bounding box center [484, 187] width 72 height 12
drag, startPoint x: 459, startPoint y: 189, endPoint x: 470, endPoint y: 191, distance: 11.4
click at [468, 191] on code "@privy-io/expo" at bounding box center [484, 187] width 72 height 12
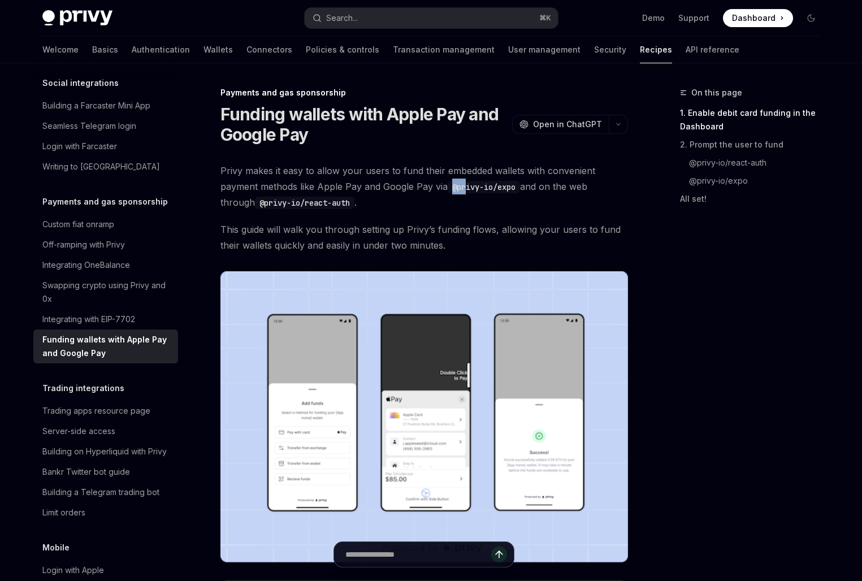
click at [470, 191] on code "@privy-io/expo" at bounding box center [484, 187] width 72 height 12
copy code "@privy-io/expo"
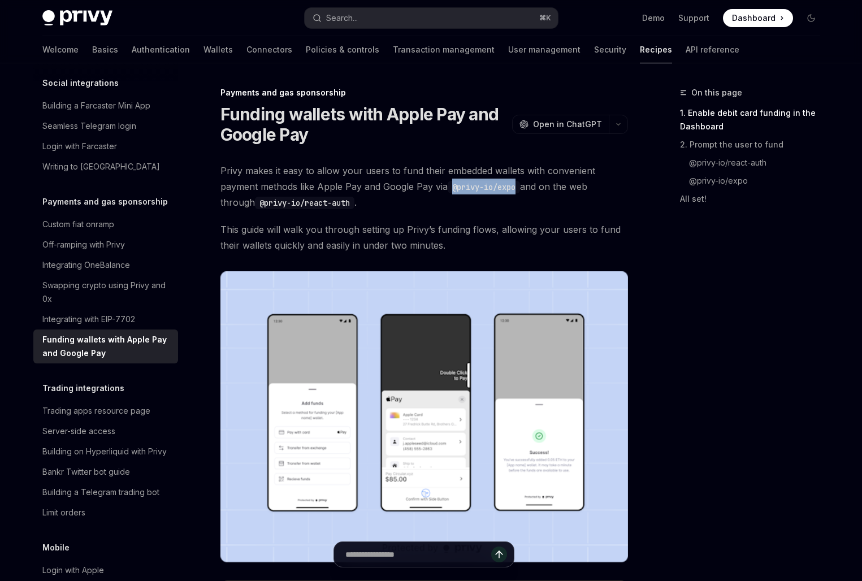
drag, startPoint x: 451, startPoint y: 187, endPoint x: 516, endPoint y: 188, distance: 65.6
click at [516, 188] on code "@privy-io/expo" at bounding box center [484, 187] width 72 height 12
click at [498, 206] on span "Privy makes it easy to allow your users to fund their embedded wallets with con…" at bounding box center [425, 186] width 408 height 47
click at [415, 236] on span "This guide will walk you through setting up Privy’s funding flows, allowing you…" at bounding box center [425, 238] width 408 height 32
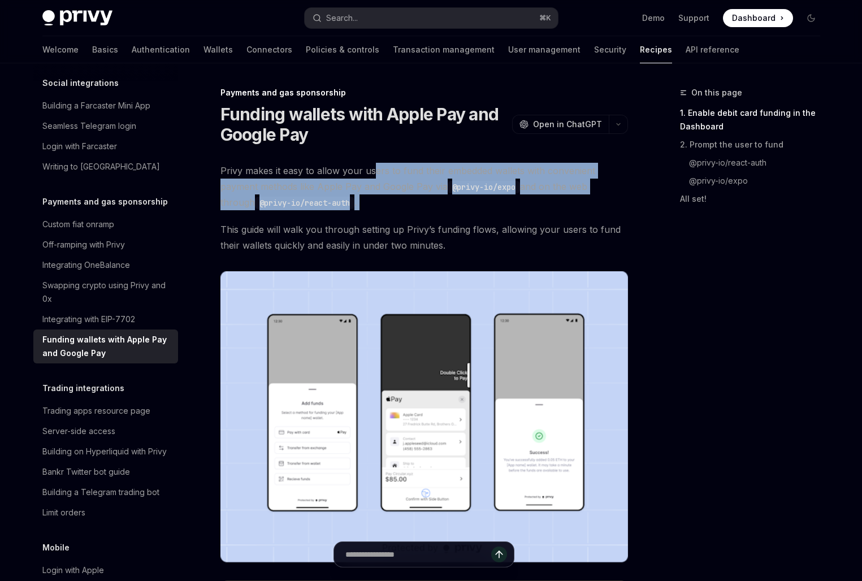
drag, startPoint x: 375, startPoint y: 173, endPoint x: 388, endPoint y: 222, distance: 50.5
click at [388, 222] on span "This guide will walk you through setting up Privy’s funding flows, allowing you…" at bounding box center [425, 238] width 408 height 32
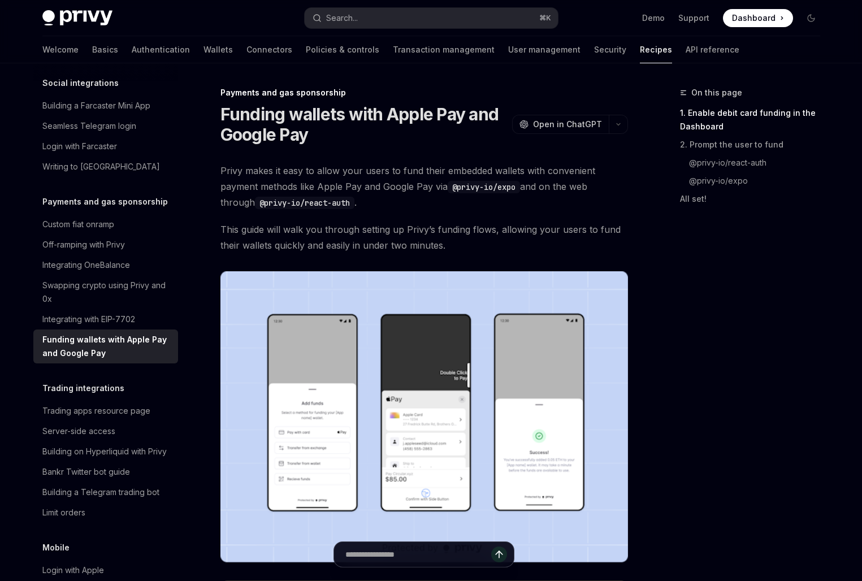
click at [388, 222] on span "This guide will walk you through setting up Privy’s funding flows, allowing you…" at bounding box center [425, 238] width 408 height 32
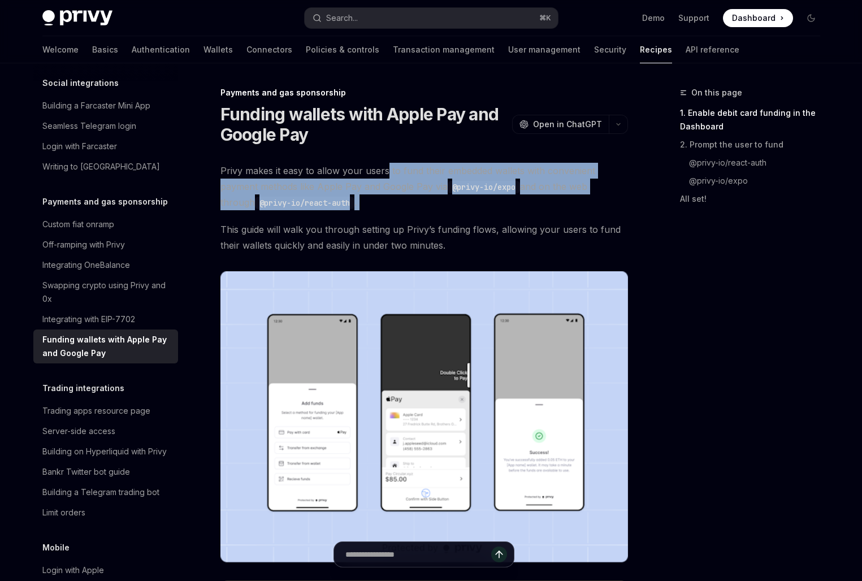
drag, startPoint x: 385, startPoint y: 174, endPoint x: 388, endPoint y: 219, distance: 45.3
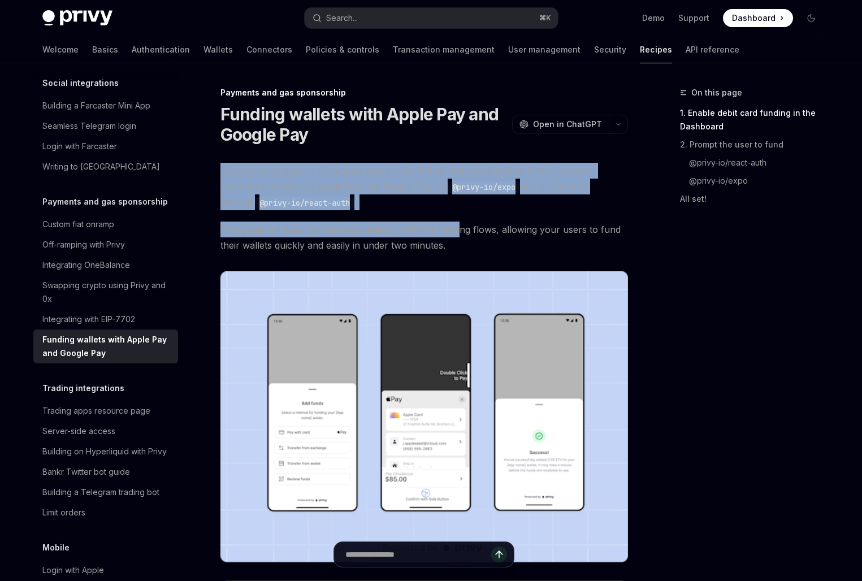
drag, startPoint x: 382, startPoint y: 165, endPoint x: 459, endPoint y: 236, distance: 105.3
click at [459, 236] on span "This guide will walk you through setting up Privy’s funding flows, allowing you…" at bounding box center [425, 238] width 408 height 32
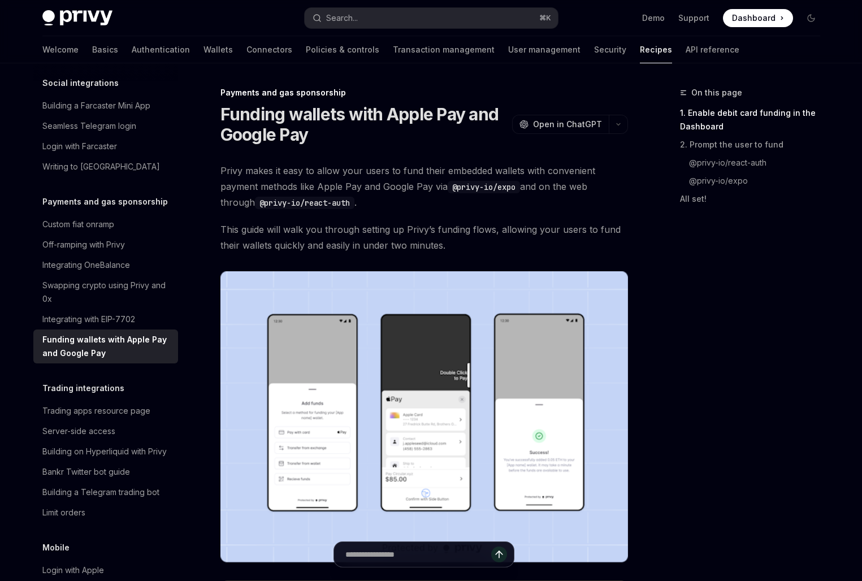
click at [459, 236] on span "This guide will walk you through setting up Privy’s funding flows, allowing you…" at bounding box center [425, 238] width 408 height 32
click at [370, 187] on span "Privy makes it easy to allow your users to fund their embedded wallets with con…" at bounding box center [425, 186] width 408 height 47
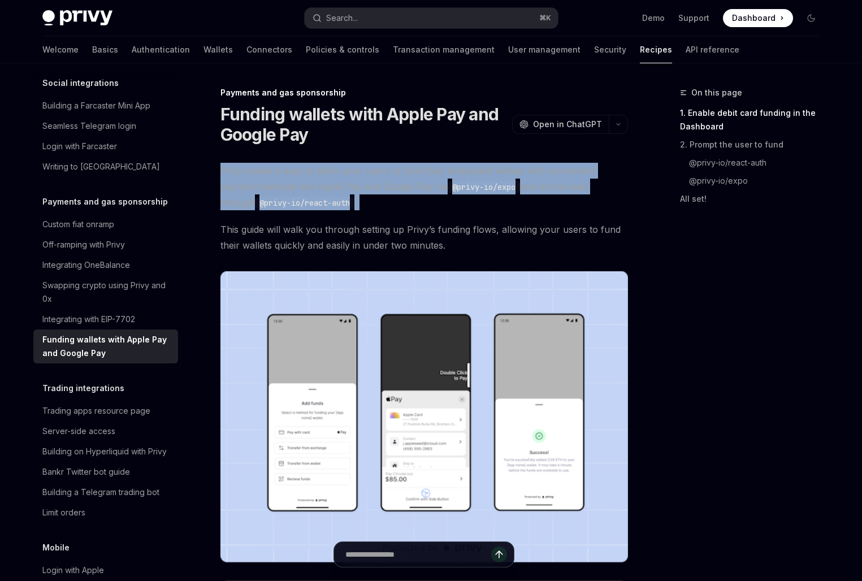
click at [370, 187] on span "Privy makes it easy to allow your users to fund their embedded wallets with con…" at bounding box center [425, 186] width 408 height 47
click at [461, 187] on code "@privy-io/expo" at bounding box center [484, 187] width 72 height 12
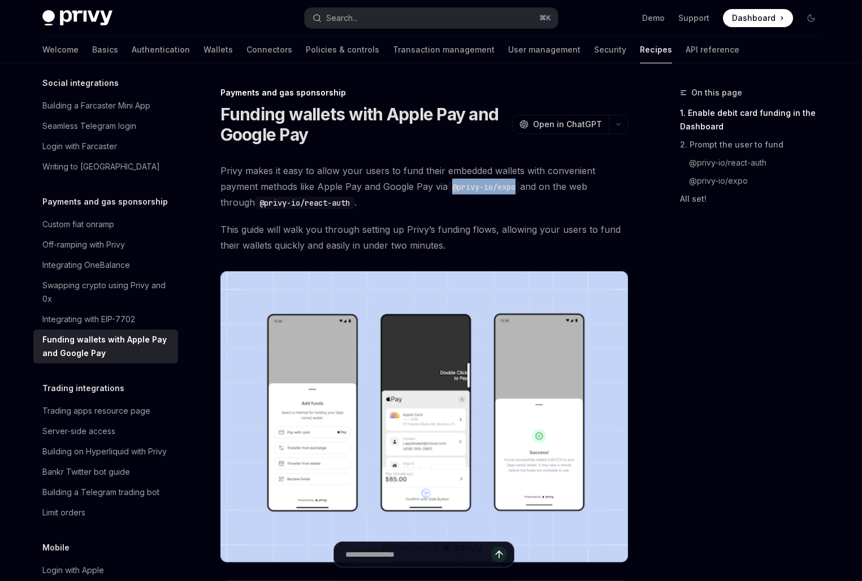
copy code "@privy-io/expo"
drag, startPoint x: 463, startPoint y: 185, endPoint x: 518, endPoint y: 185, distance: 55.4
click at [518, 185] on code "@privy-io/expo" at bounding box center [484, 187] width 72 height 12
type textarea "*"
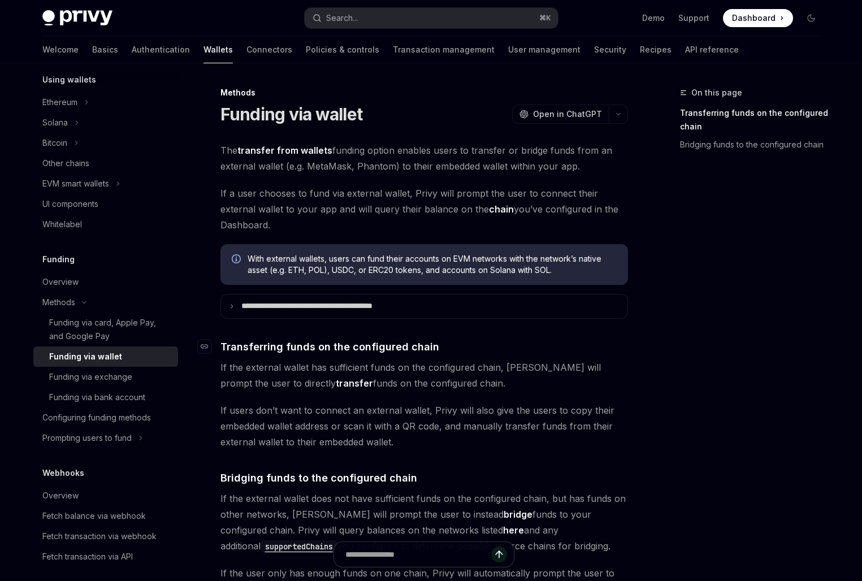
scroll to position [263, 0]
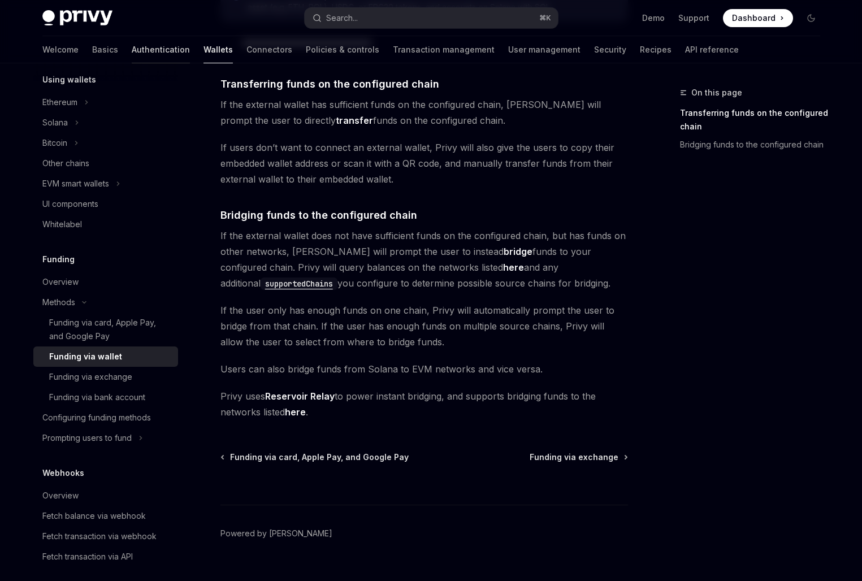
click at [132, 49] on link "Authentication" at bounding box center [161, 49] width 58 height 27
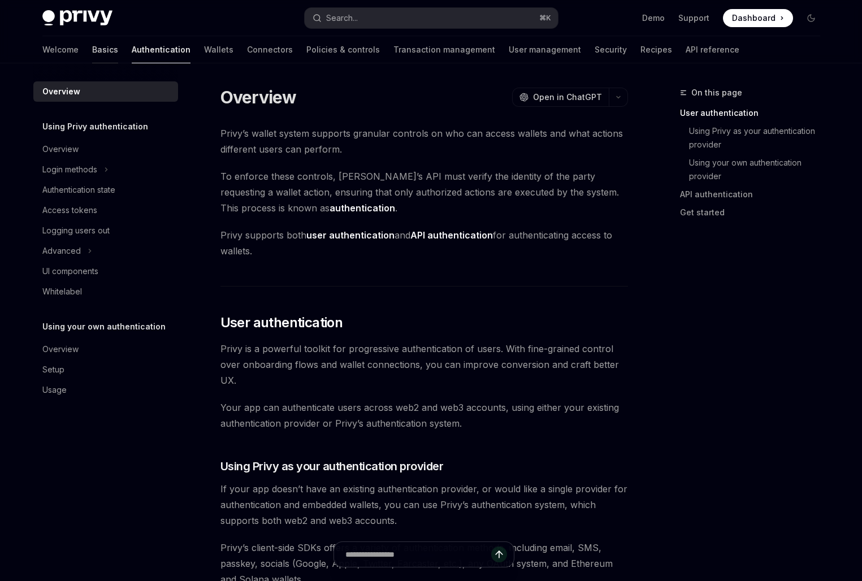
click at [92, 43] on link "Basics" at bounding box center [105, 49] width 26 height 27
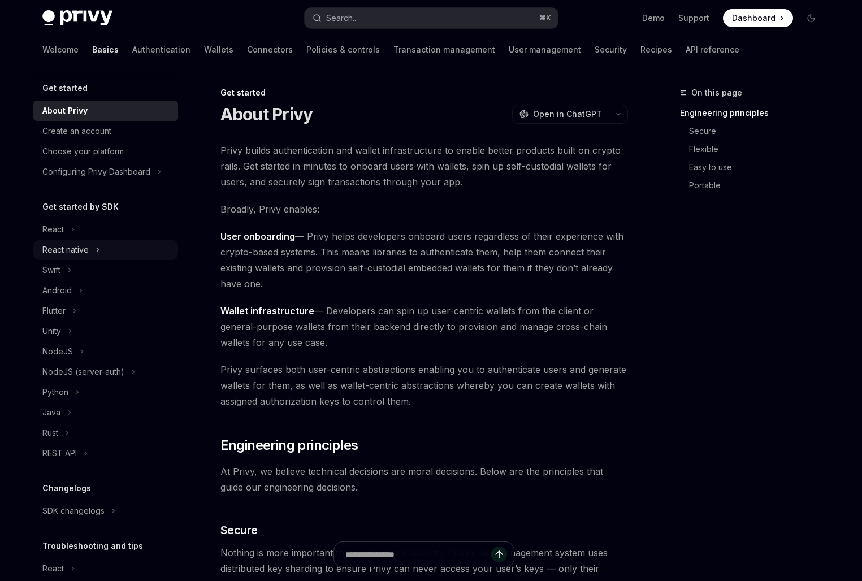
click at [62, 248] on div "React native" at bounding box center [65, 250] width 46 height 14
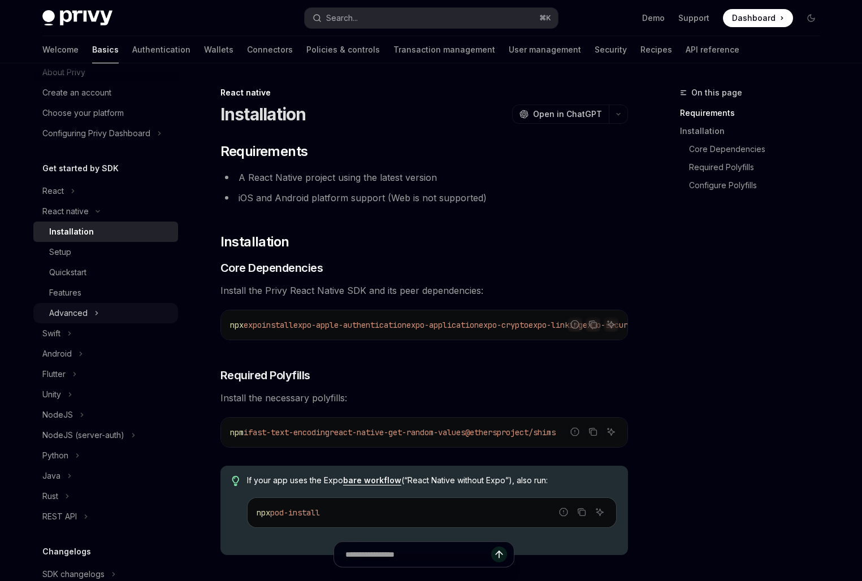
click at [67, 318] on div "Advanced" at bounding box center [68, 313] width 38 height 14
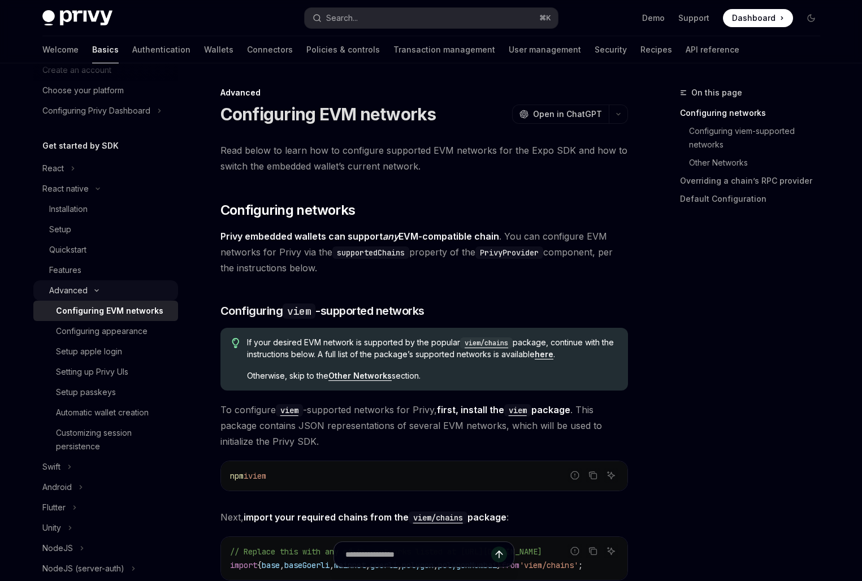
scroll to position [70, 0]
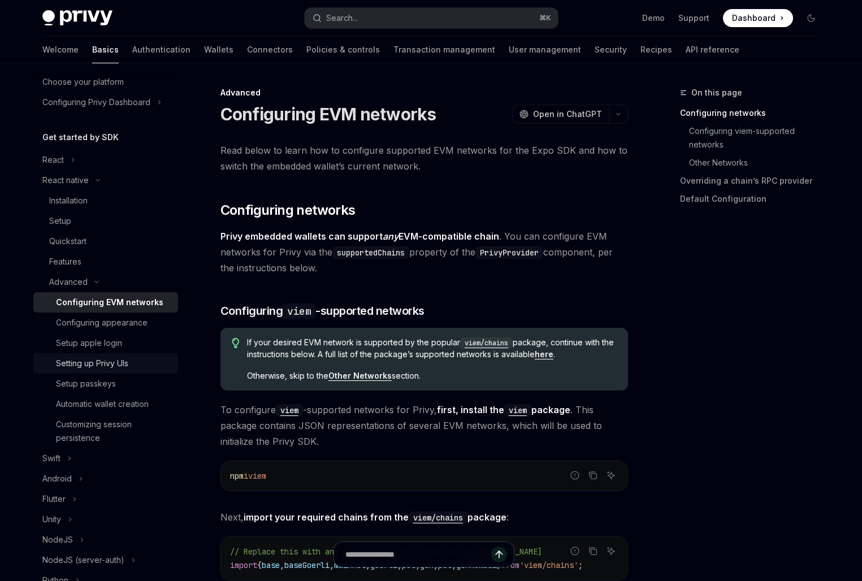
click at [135, 359] on div "Setting up Privy UIs" at bounding box center [113, 364] width 115 height 14
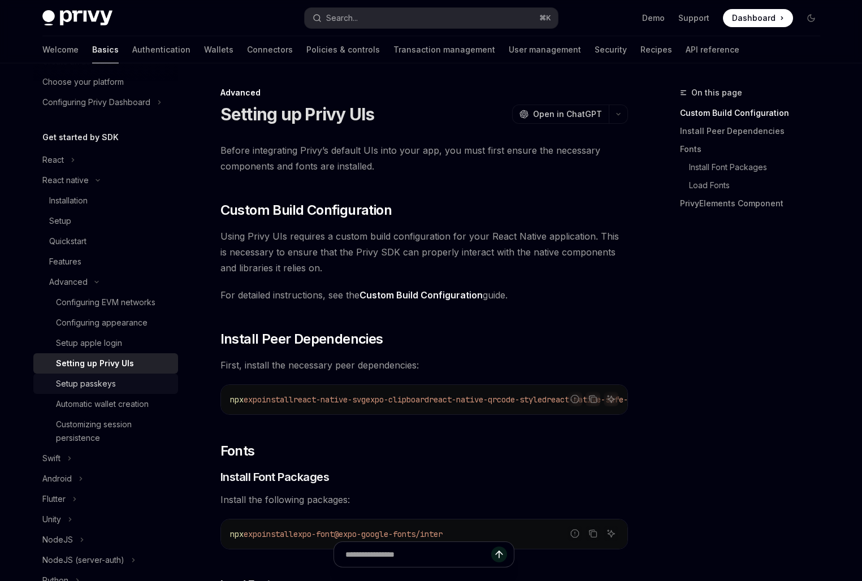
click at [133, 386] on div "Setup passkeys" at bounding box center [113, 384] width 115 height 14
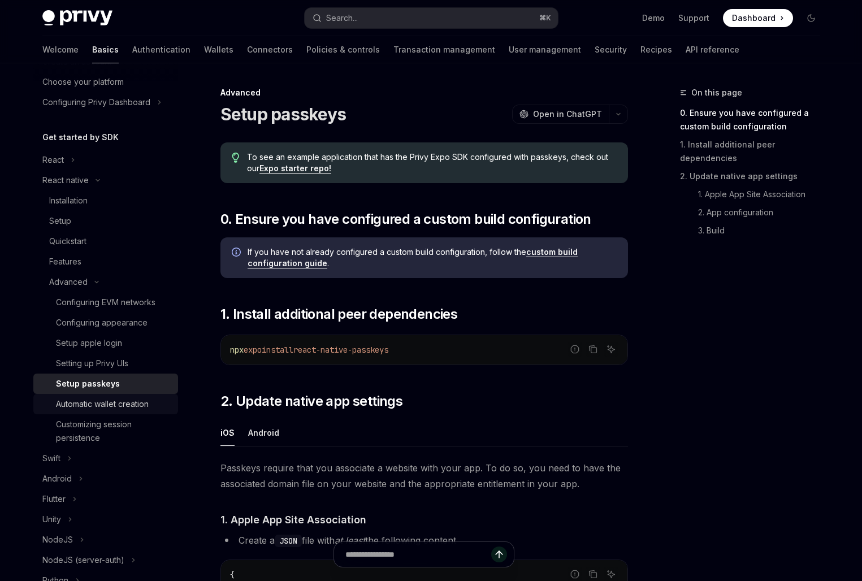
click at [133, 398] on div "Automatic wallet creation" at bounding box center [102, 405] width 93 height 14
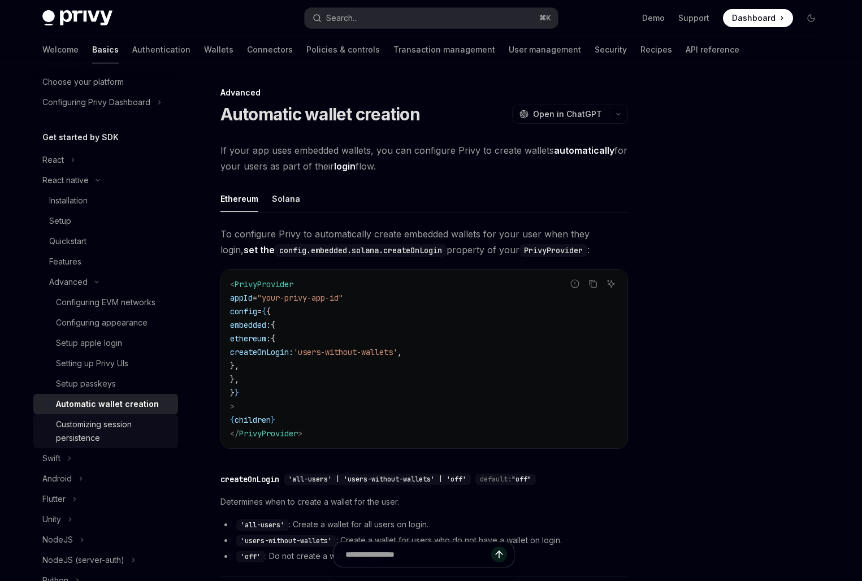
click at [133, 415] on link "Customizing session persistence" at bounding box center [105, 431] width 145 height 34
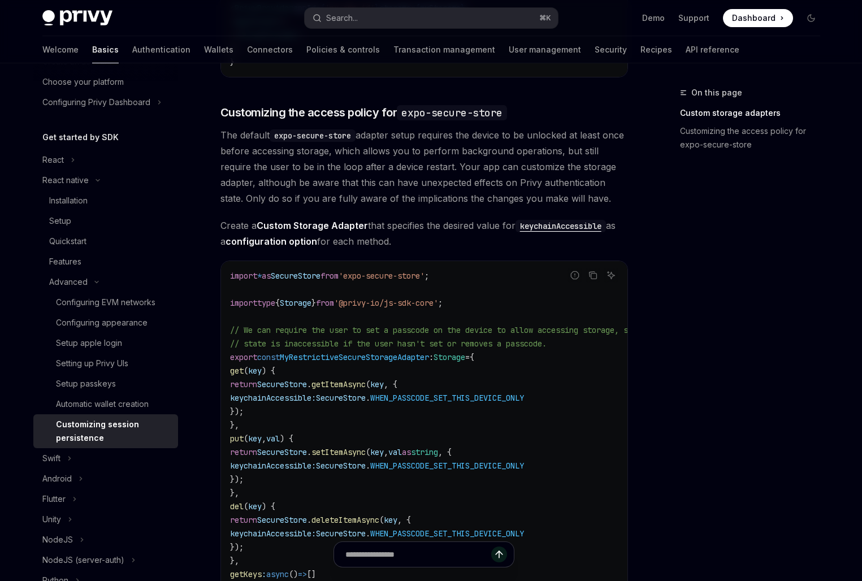
scroll to position [578, 0]
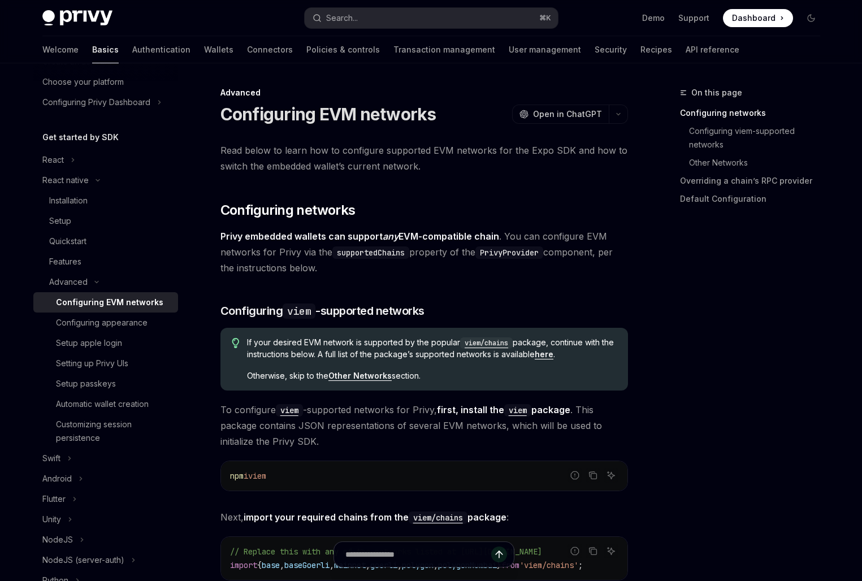
type textarea "*"
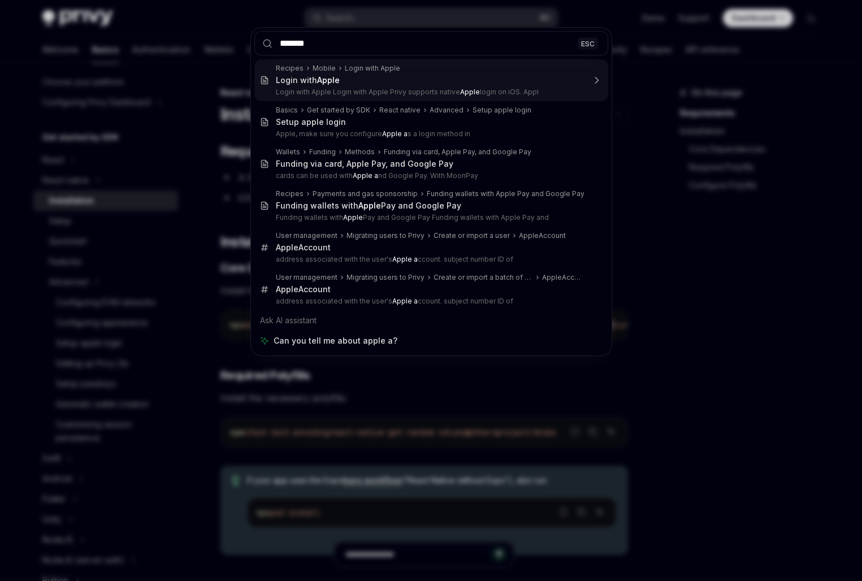
type input "*****"
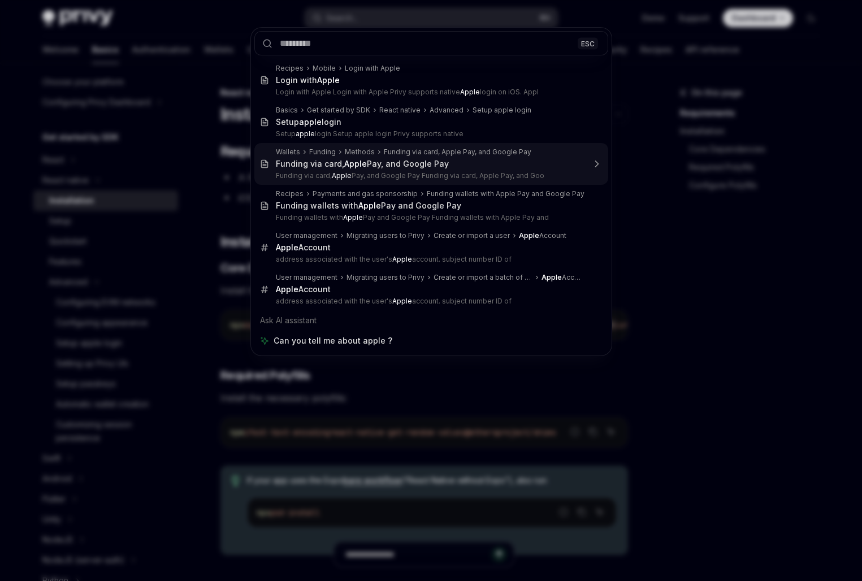
type textarea "*"
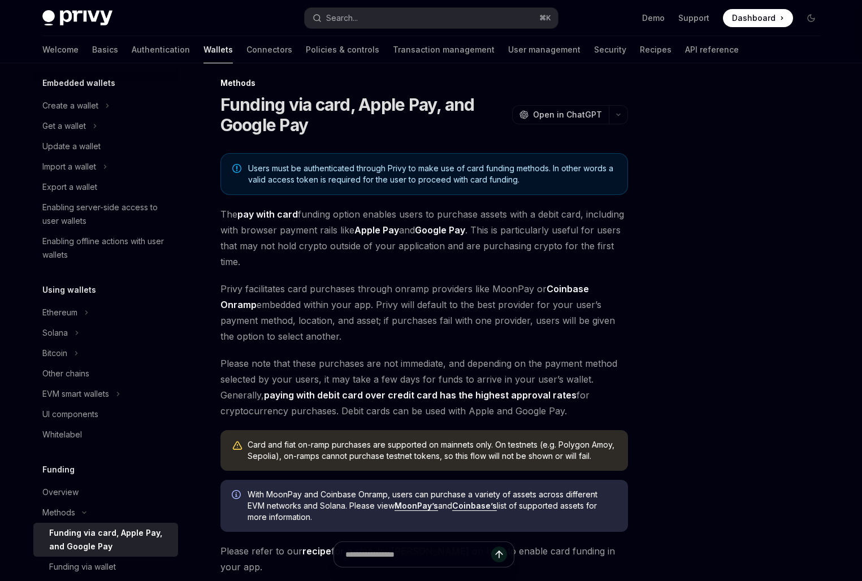
scroll to position [234, 0]
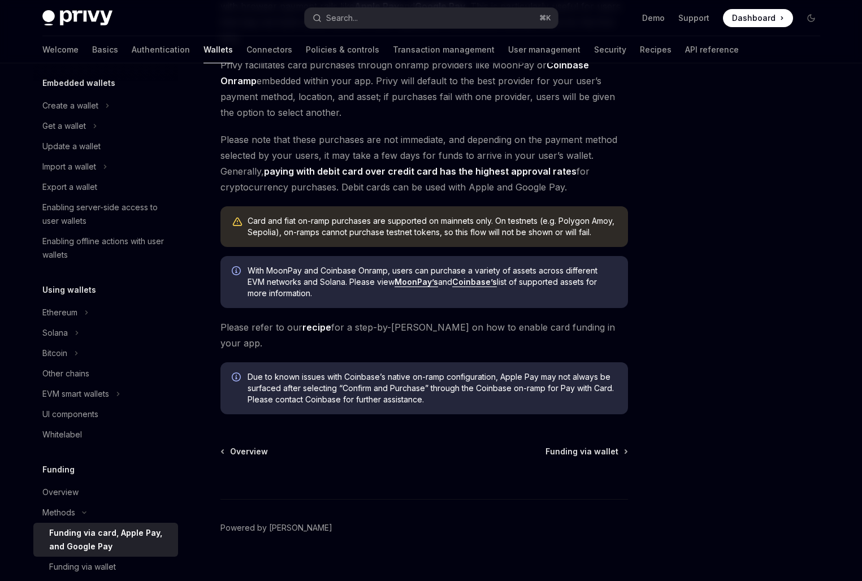
drag, startPoint x: 372, startPoint y: 253, endPoint x: 361, endPoint y: 299, distance: 47.2
click at [361, 299] on div "Users must be authenticated through Privy to make use of card funding methods. …" at bounding box center [425, 171] width 408 height 485
click at [361, 299] on div "With MoonPay and Coinbase Onramp, users can purchase a variety of assets across…" at bounding box center [425, 282] width 408 height 52
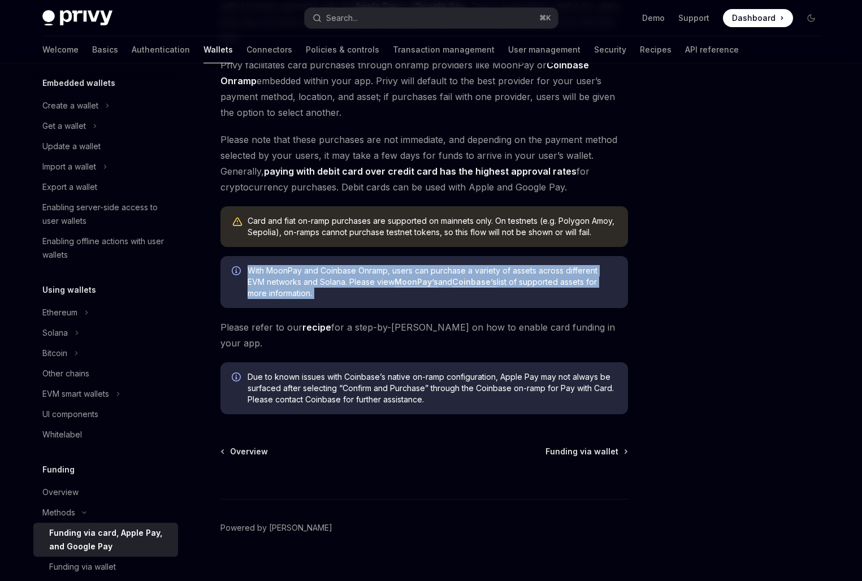
click at [361, 299] on div "With MoonPay and Coinbase Onramp, users can purchase a variety of assets across…" at bounding box center [425, 282] width 408 height 52
drag, startPoint x: 364, startPoint y: 266, endPoint x: 364, endPoint y: 298, distance: 31.7
click at [364, 294] on span "With MoonPay and Coinbase Onramp, users can purchase a variety of assets across…" at bounding box center [432, 282] width 369 height 34
click at [364, 298] on span "With MoonPay and Coinbase Onramp, users can purchase a variety of assets across…" at bounding box center [432, 282] width 369 height 34
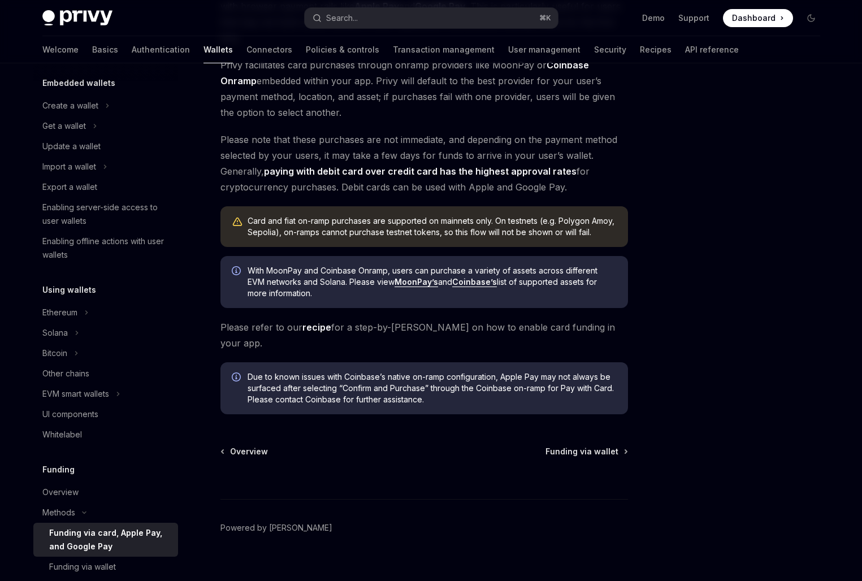
click at [364, 298] on span "With MoonPay and Coinbase Onramp, users can purchase a variety of assets across…" at bounding box center [432, 282] width 369 height 34
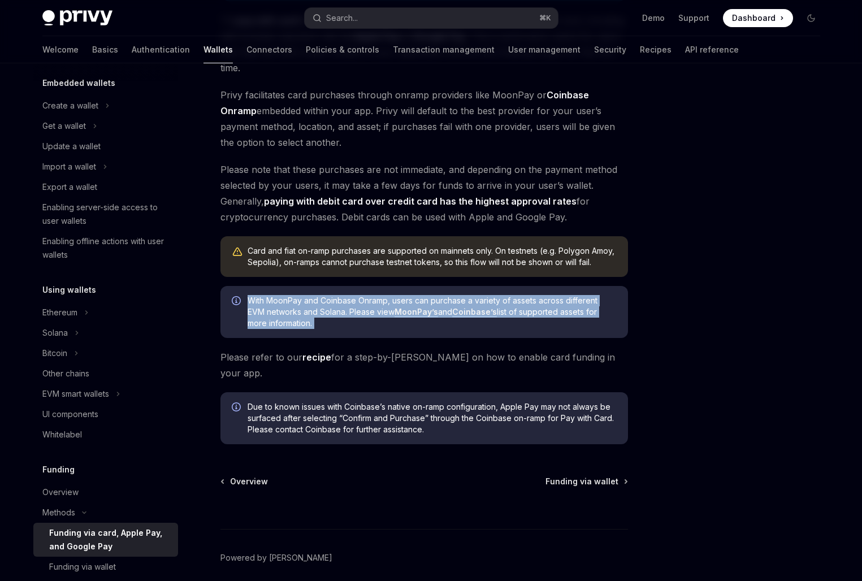
scroll to position [180, 0]
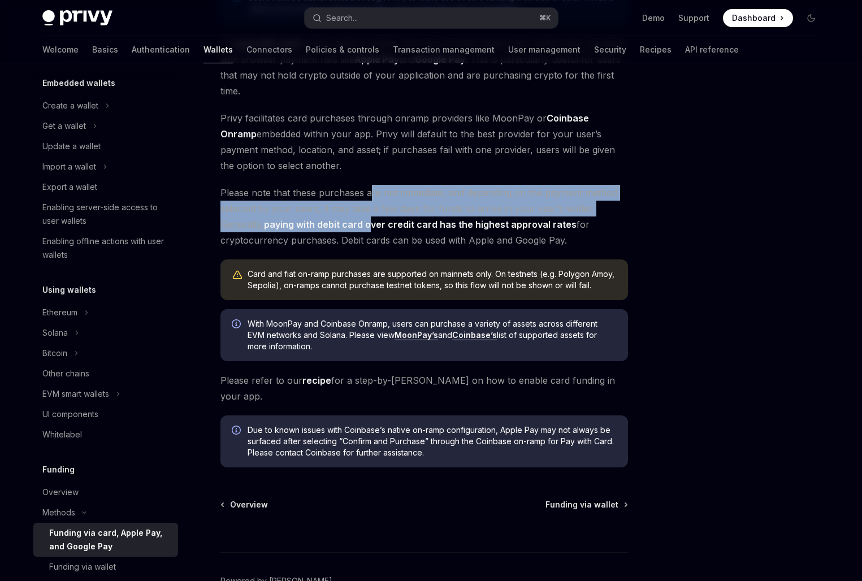
drag, startPoint x: 368, startPoint y: 190, endPoint x: 368, endPoint y: 230, distance: 39.6
click at [368, 224] on span "Please note that these purchases are not immediate, and depending on the paymen…" at bounding box center [425, 216] width 408 height 63
click at [368, 230] on strong "paying with debit card over credit card has the highest approval rates" at bounding box center [420, 224] width 313 height 11
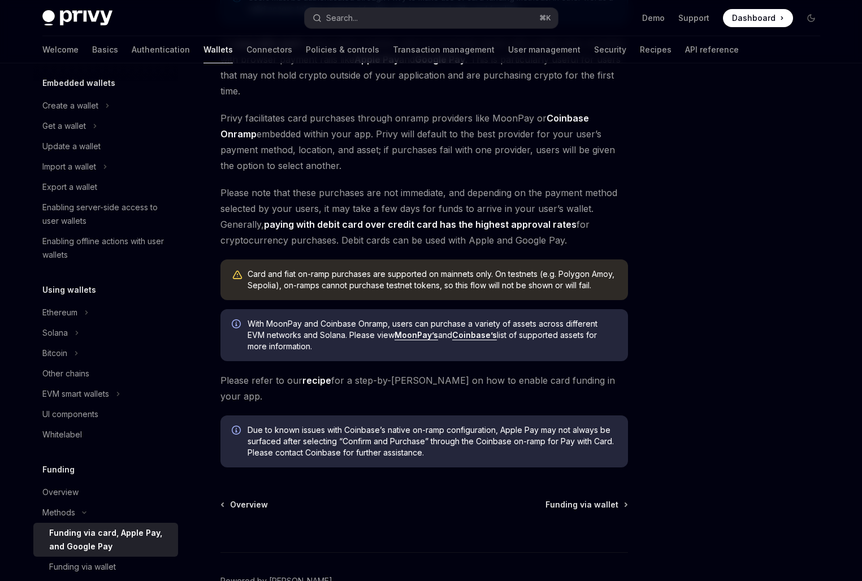
click at [368, 230] on strong "paying with debit card over credit card has the highest approval rates" at bounding box center [420, 224] width 313 height 11
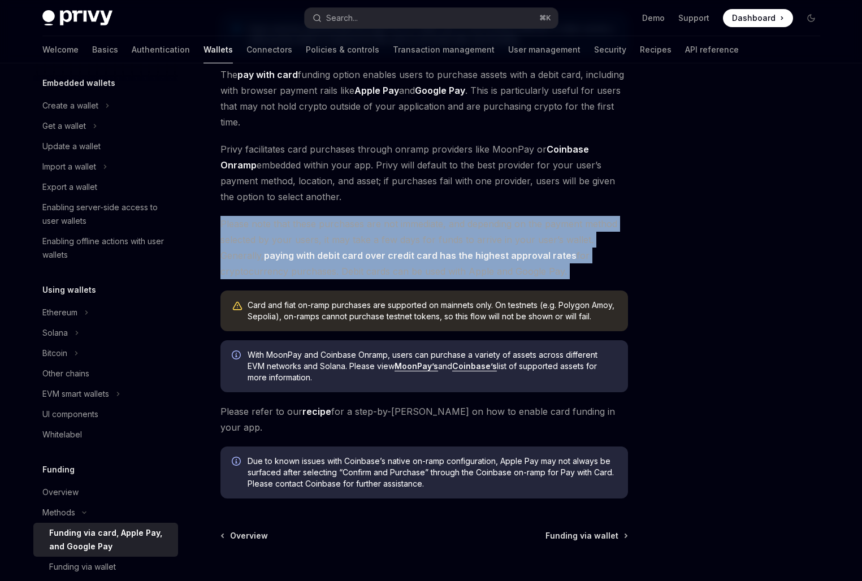
click at [368, 230] on span "Please note that these purchases are not immediate, and depending on the paymen…" at bounding box center [425, 247] width 408 height 63
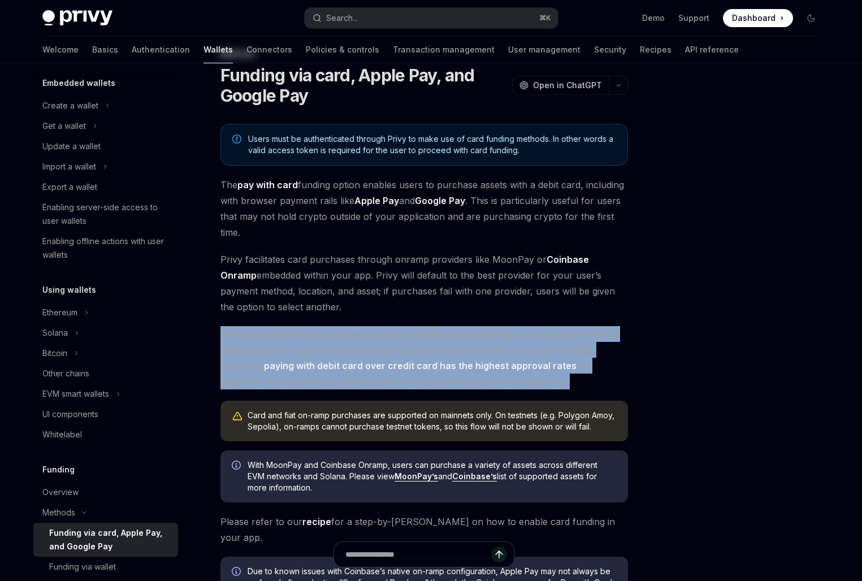
scroll to position [0, 0]
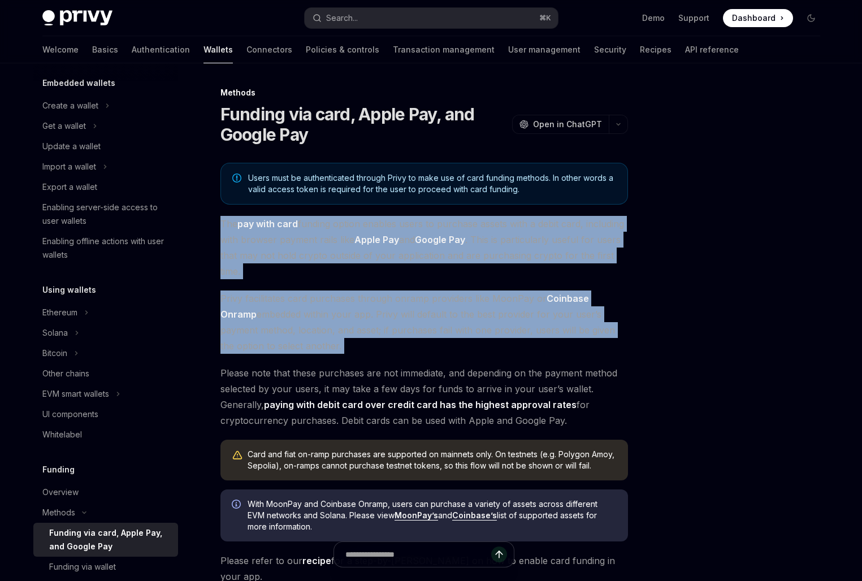
drag, startPoint x: 368, startPoint y: 230, endPoint x: 370, endPoint y: 282, distance: 52.1
click at [370, 282] on div "Users must be authenticated through Privy to make use of card funding methods. …" at bounding box center [425, 405] width 408 height 485
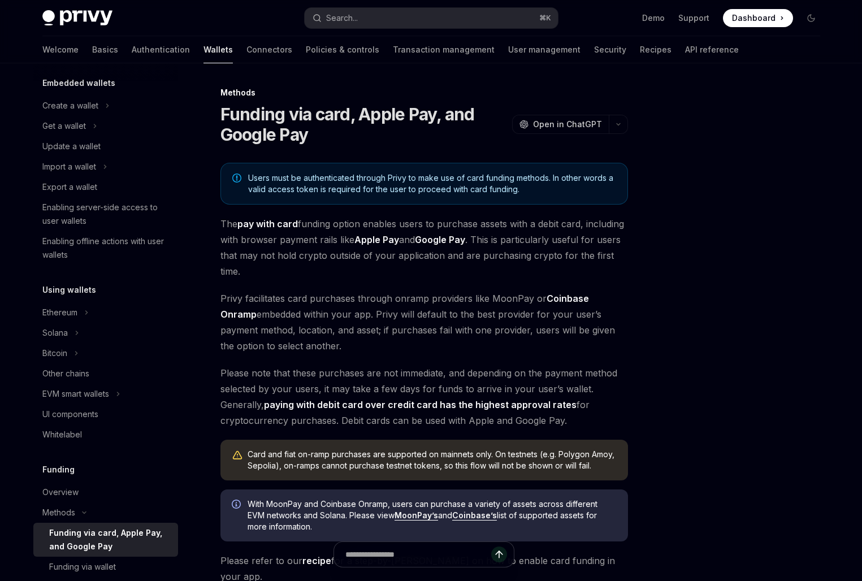
click at [370, 282] on div "Users must be authenticated through Privy to make use of card funding methods. …" at bounding box center [425, 405] width 408 height 485
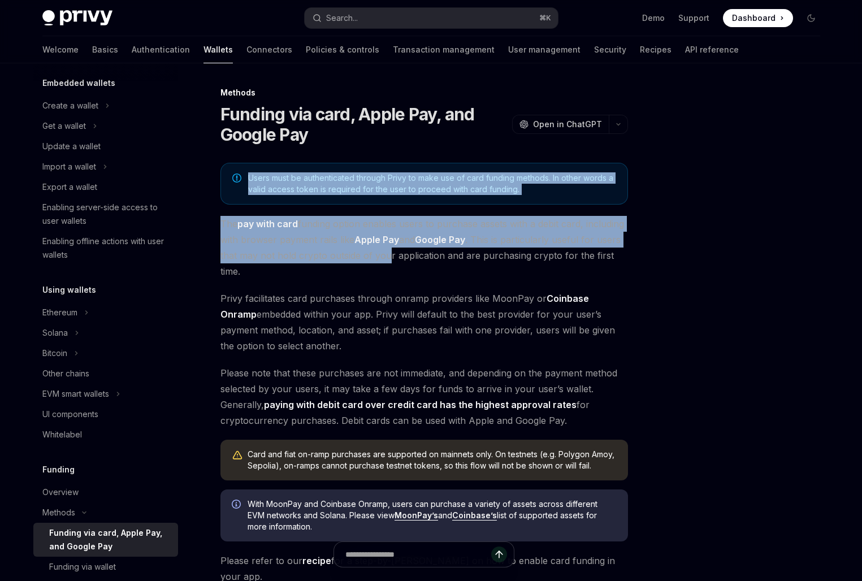
drag, startPoint x: 388, startPoint y: 149, endPoint x: 388, endPoint y: 256, distance: 106.9
click at [388, 256] on div "Methods Funding via card, Apple Pay, and Google Pay OpenAI Open in ChatGPT Open…" at bounding box center [318, 458] width 624 height 745
click at [388, 256] on span "The pay with card funding option enables users to purchase assets with a debit …" at bounding box center [425, 247] width 408 height 63
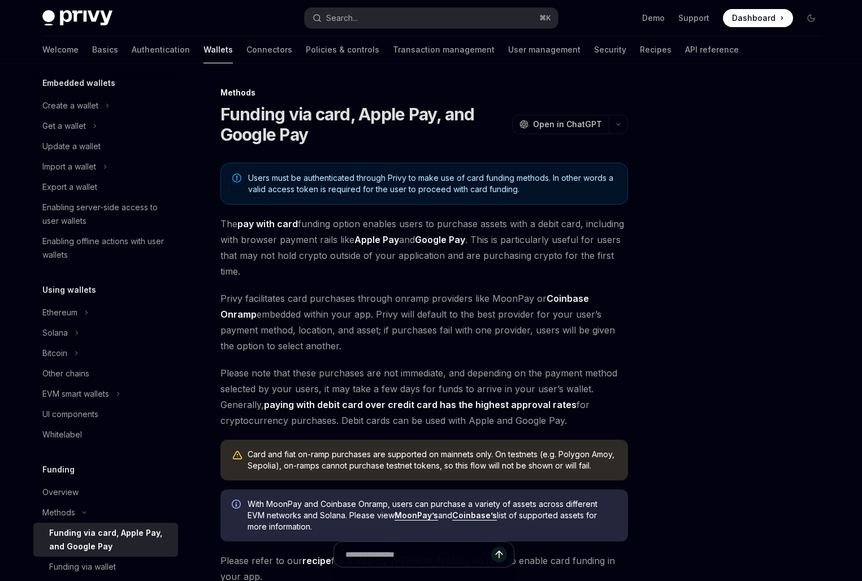
click at [388, 256] on span "The pay with card funding option enables users to purchase assets with a debit …" at bounding box center [425, 247] width 408 height 63
drag, startPoint x: 390, startPoint y: 264, endPoint x: 391, endPoint y: 314, distance: 50.3
click at [391, 314] on div "Users must be authenticated through Privy to make use of card funding methods. …" at bounding box center [425, 405] width 408 height 485
click at [470, 257] on span "The pay with card funding option enables users to purchase assets with a debit …" at bounding box center [425, 247] width 408 height 63
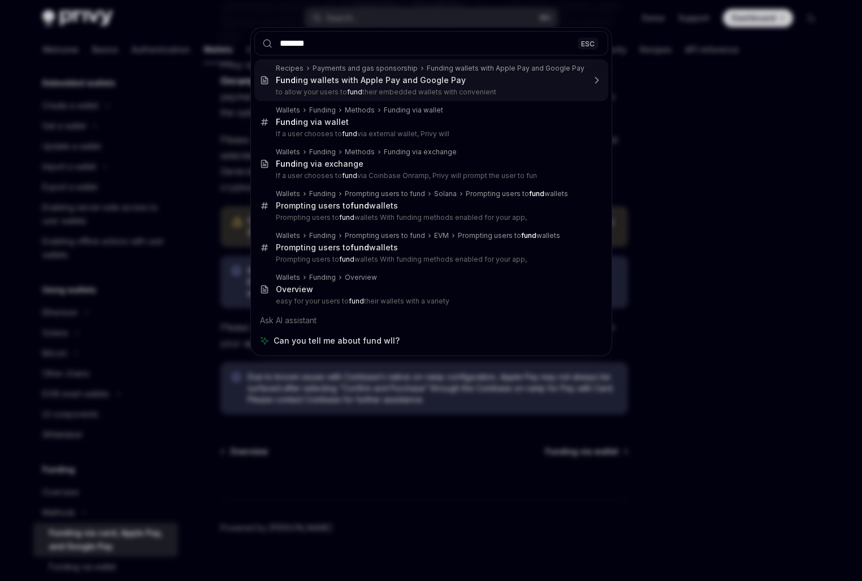
type input "******"
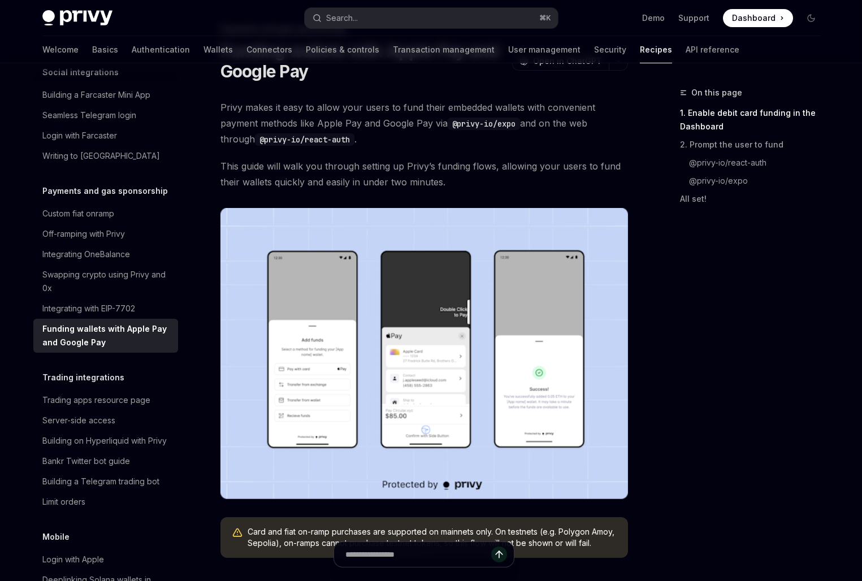
click at [396, 120] on span "Privy makes it easy to allow your users to fund their embedded wallets with con…" at bounding box center [425, 123] width 408 height 47
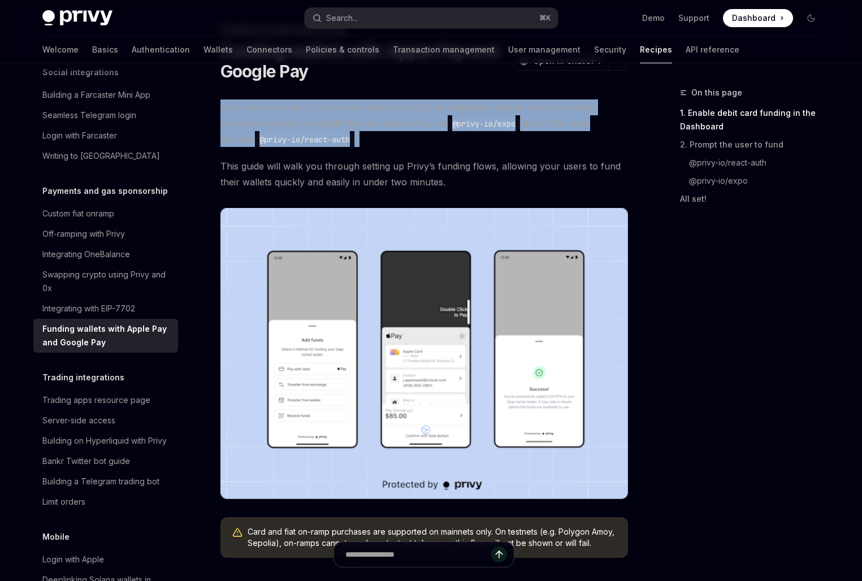
click at [396, 120] on span "Privy makes it easy to allow your users to fund their embedded wallets with con…" at bounding box center [425, 123] width 408 height 47
copy div "Privy makes it easy to allow your users to fund their embedded wallets with con…"
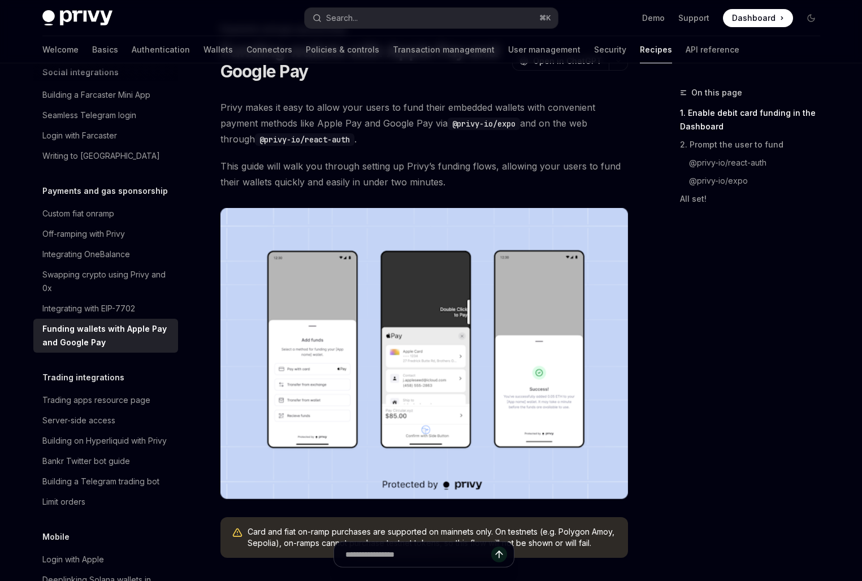
click at [729, 389] on div "On this page 1. Enable debit card funding in the Dashboard 2. Prompt the user t…" at bounding box center [744, 333] width 172 height 495
type textarea "*"
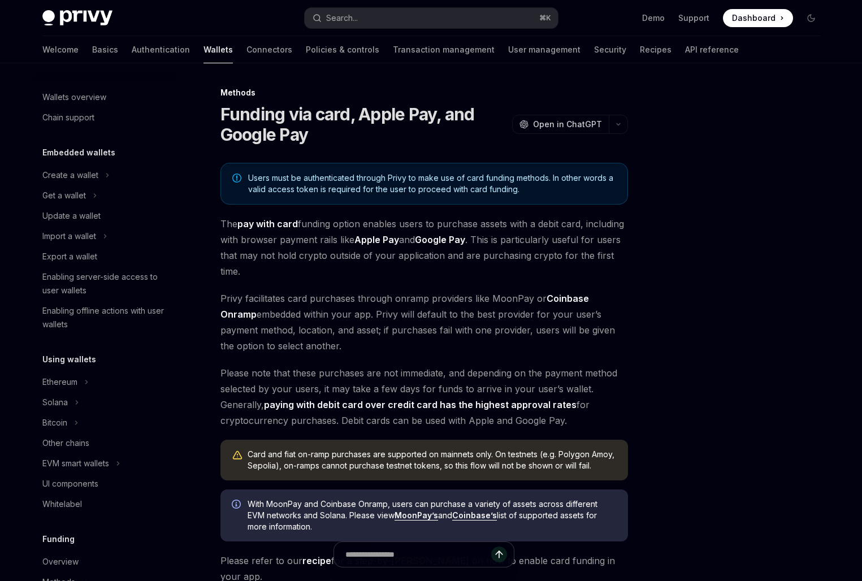
scroll to position [287, 0]
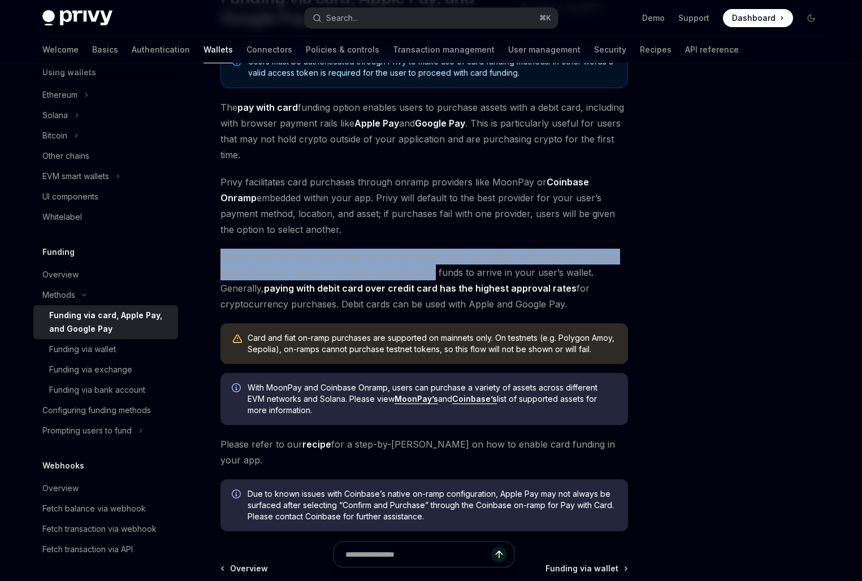
drag, startPoint x: 0, startPoint y: 0, endPoint x: 433, endPoint y: 292, distance: 522.3
click at [433, 287] on div "Users must be authenticated through Privy to make use of card funding methods. …" at bounding box center [425, 288] width 408 height 485
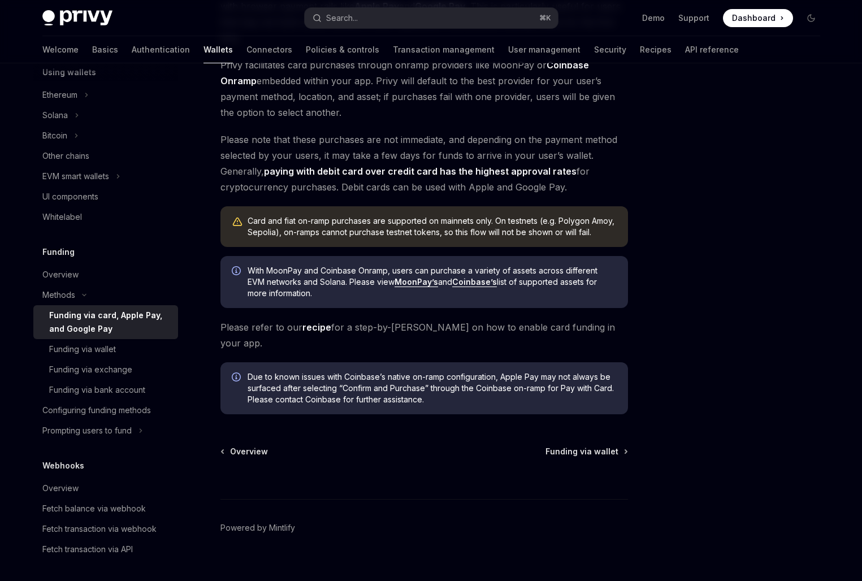
click at [327, 265] on span "With MoonPay and Coinbase Onramp, users can purchase a variety of assets across…" at bounding box center [432, 282] width 369 height 34
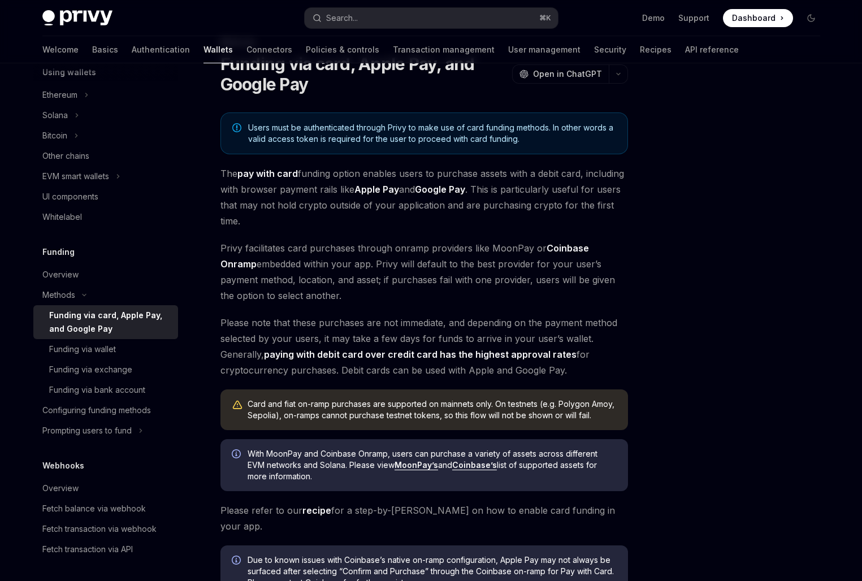
scroll to position [0, 0]
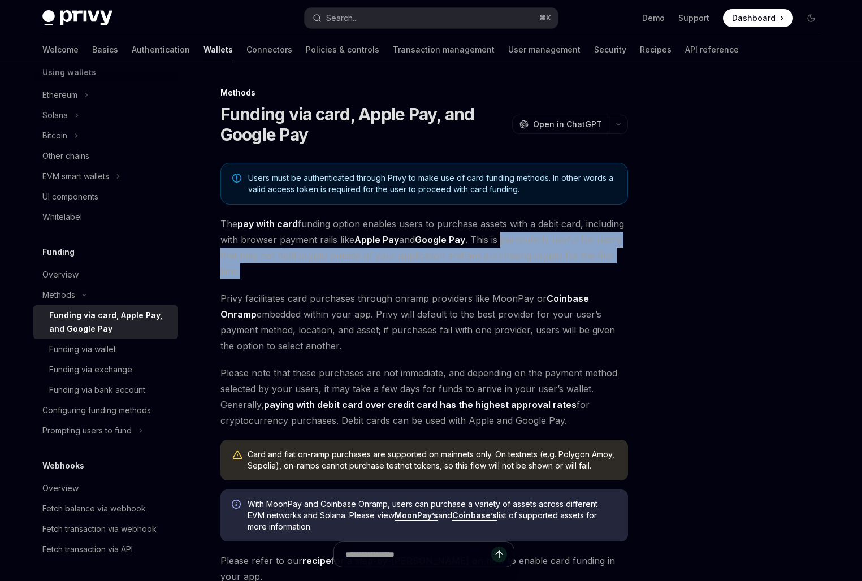
drag, startPoint x: 505, startPoint y: 239, endPoint x: 505, endPoint y: 268, distance: 28.8
click at [505, 268] on span "The pay with card funding option enables users to purchase assets with a debit …" at bounding box center [425, 247] width 408 height 63
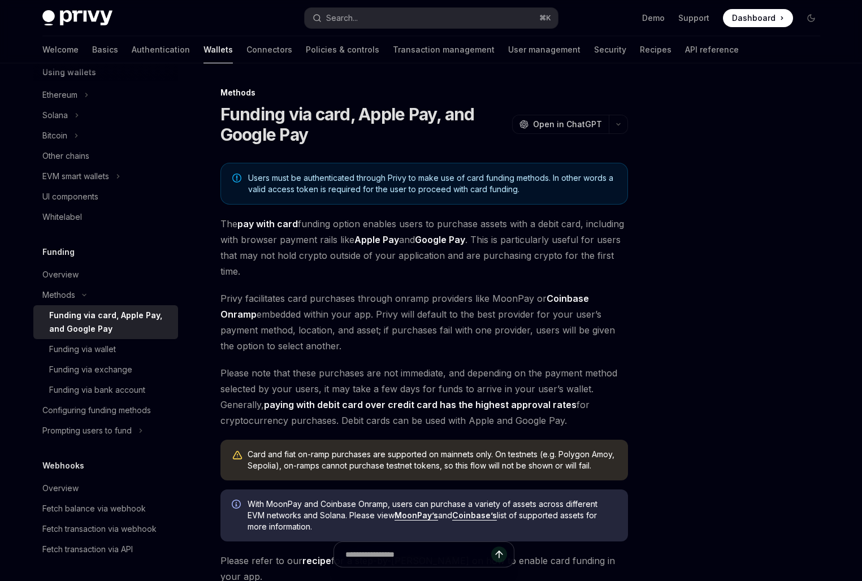
click at [505, 268] on span "The pay with card funding option enables users to purchase assets with a debit …" at bounding box center [425, 247] width 408 height 63
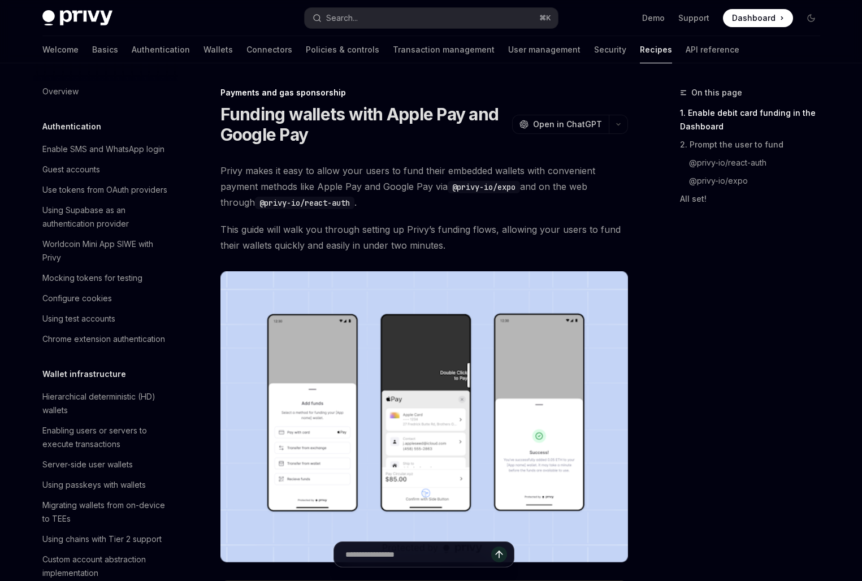
click at [222, 179] on span "Privy makes it easy to allow your users to fund their embedded wallets with con…" at bounding box center [425, 186] width 408 height 47
type textarea "*"
